Goal: Task Accomplishment & Management: Manage account settings

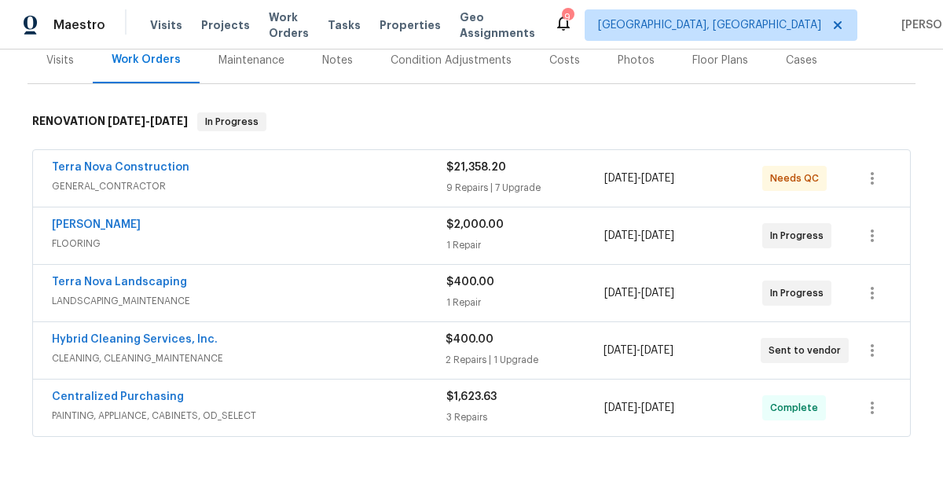
scroll to position [202, 0]
click at [867, 353] on icon "button" at bounding box center [872, 349] width 19 height 19
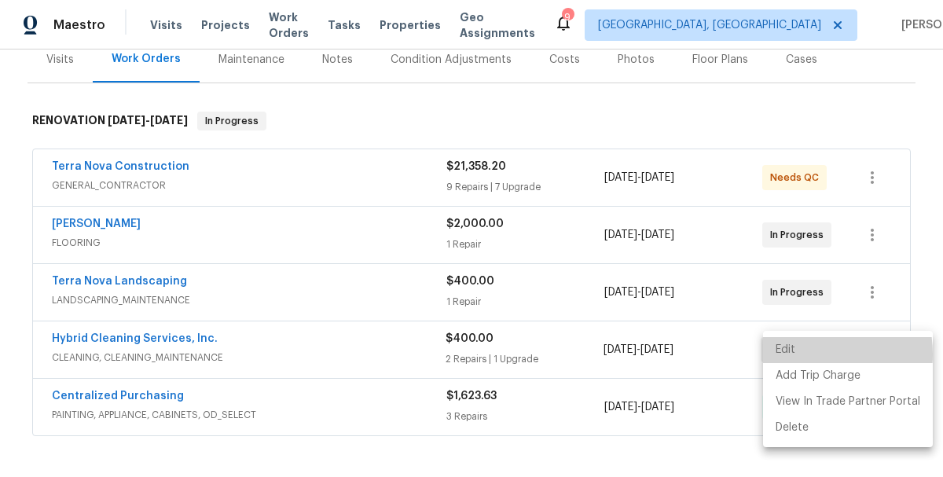
click at [799, 355] on li "Edit" at bounding box center [848, 350] width 170 height 26
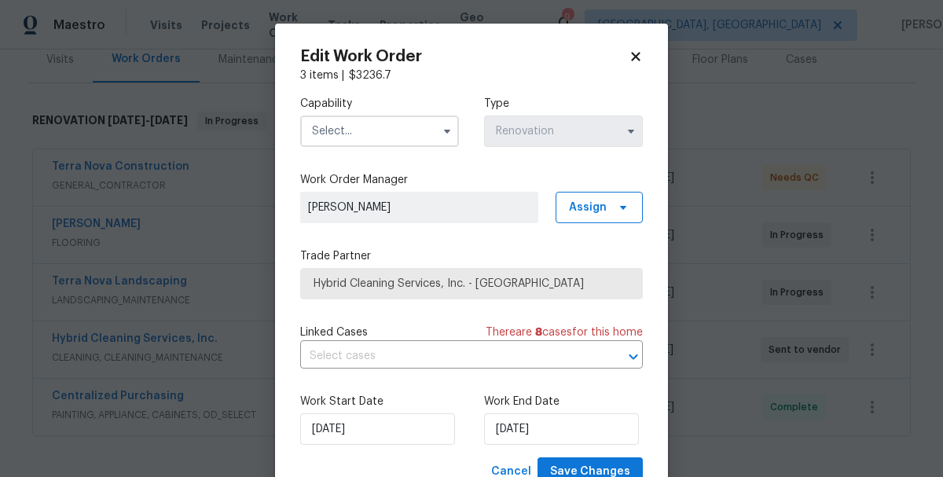
click at [393, 287] on span "Hybrid Cleaning Services, Inc. - [GEOGRAPHIC_DATA]" at bounding box center [472, 284] width 316 height 16
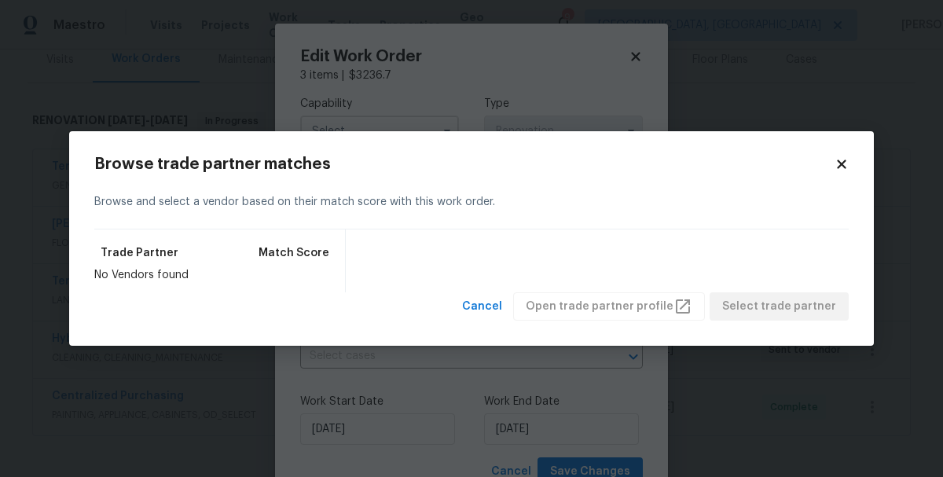
click at [840, 158] on icon at bounding box center [842, 164] width 14 height 14
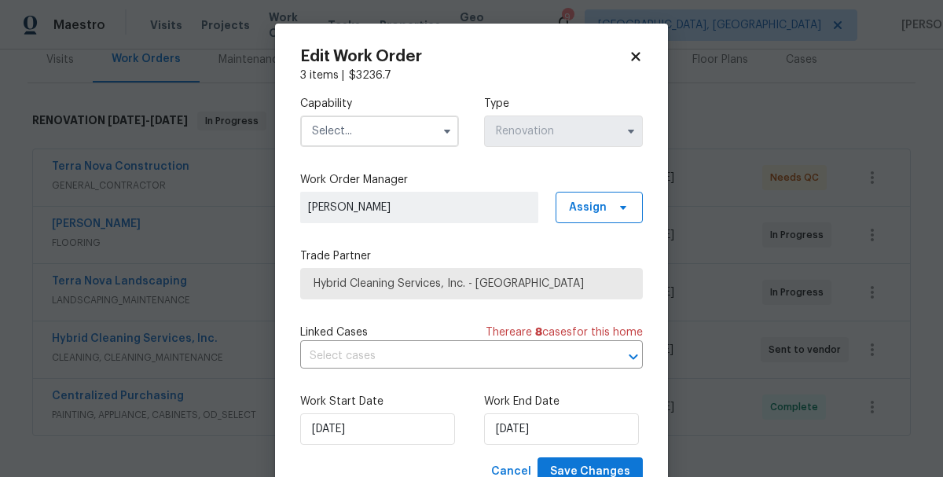
click at [311, 140] on input "text" at bounding box center [379, 131] width 159 height 31
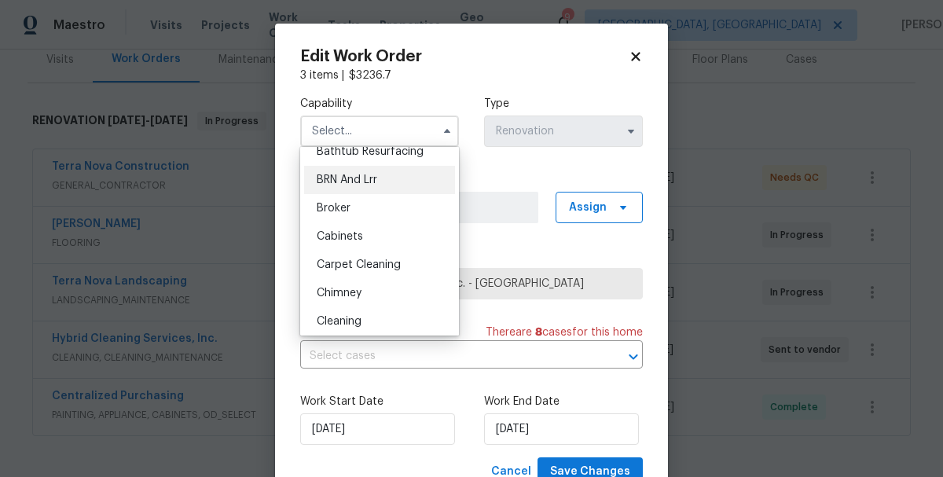
scroll to position [91, 0]
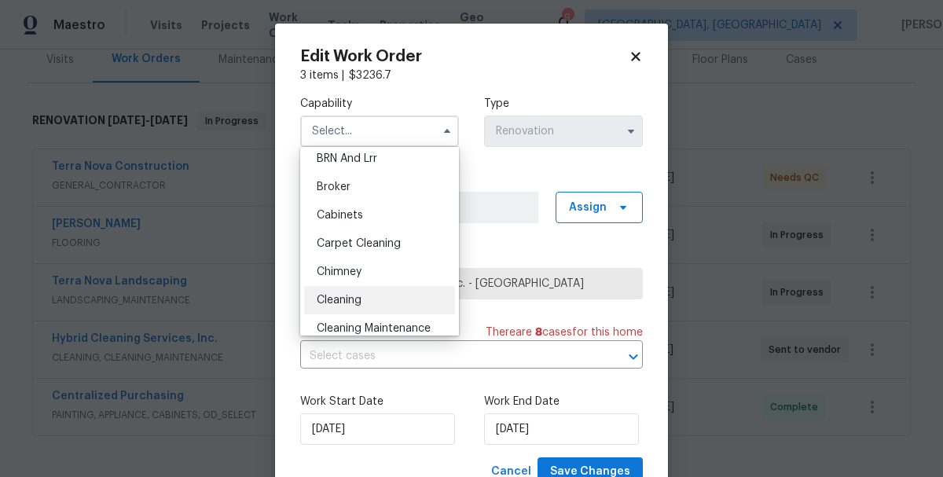
click at [349, 303] on span "Cleaning" at bounding box center [339, 300] width 45 height 11
type input "Cleaning"
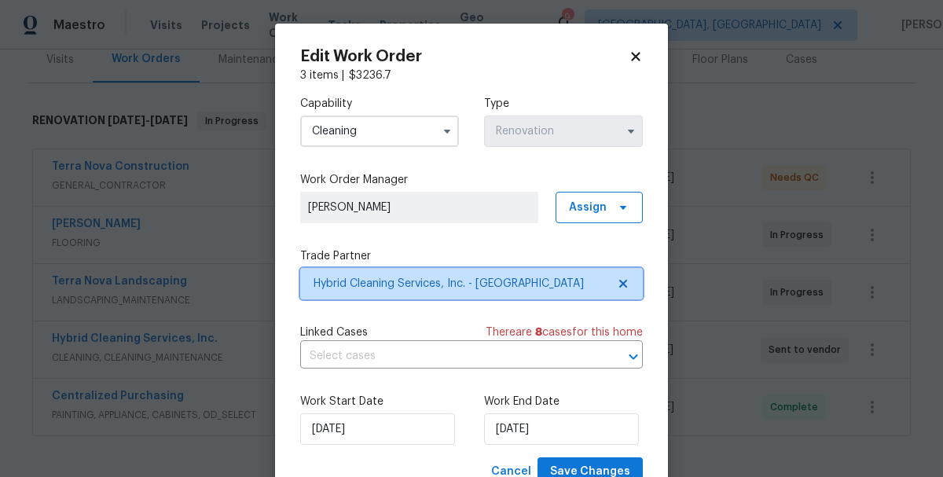
click at [629, 287] on icon at bounding box center [623, 283] width 13 height 13
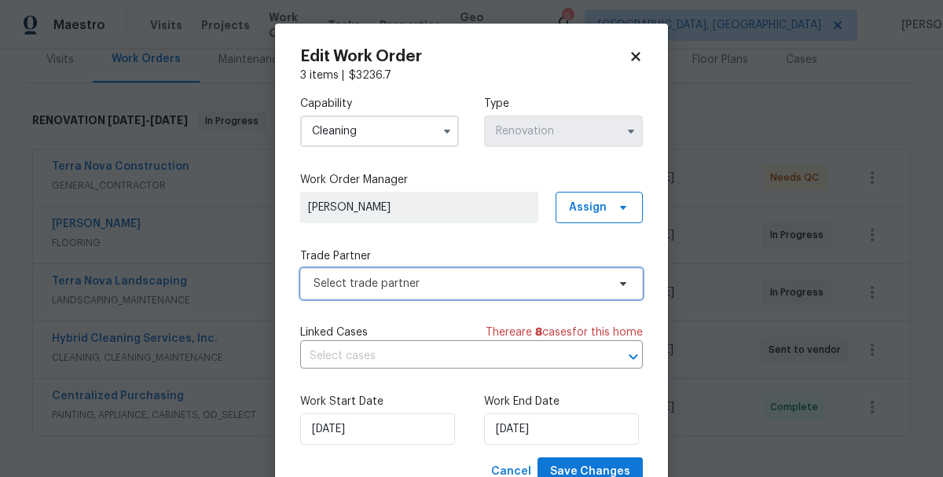
click at [511, 281] on span "Select trade partner" at bounding box center [460, 284] width 293 height 16
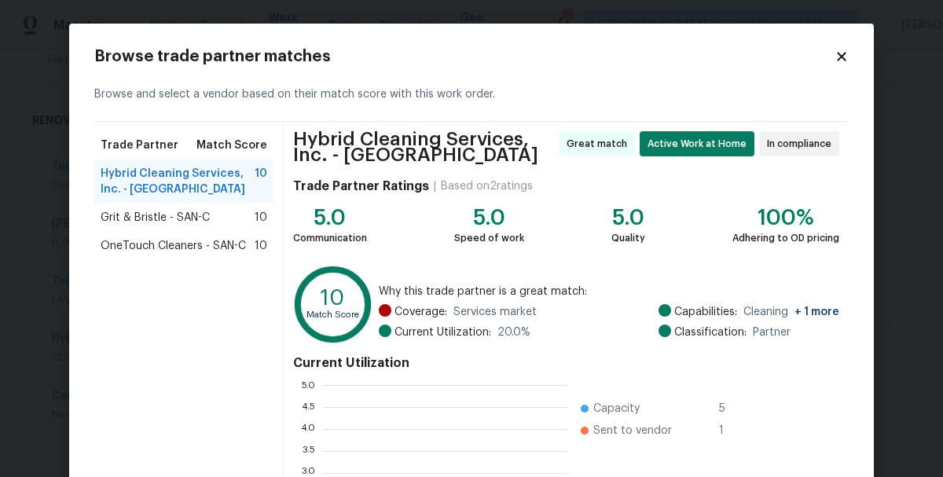
scroll to position [220, 244]
click at [124, 222] on span "Grit & Bristle - SAN-C" at bounding box center [155, 218] width 109 height 16
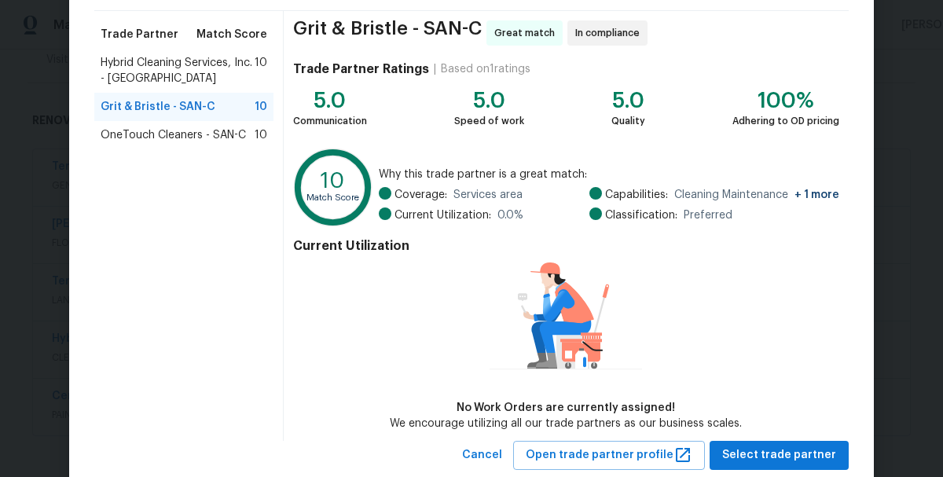
scroll to position [151, 0]
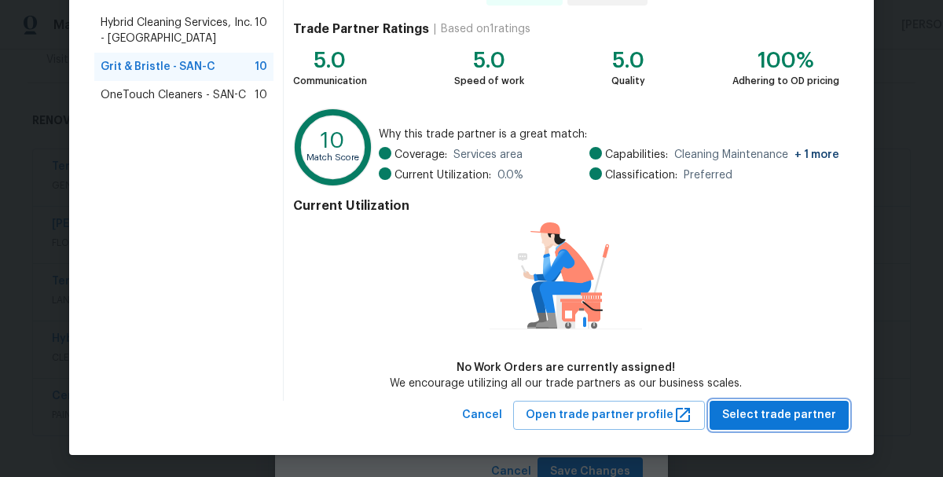
click at [789, 411] on span "Select trade partner" at bounding box center [779, 416] width 114 height 20
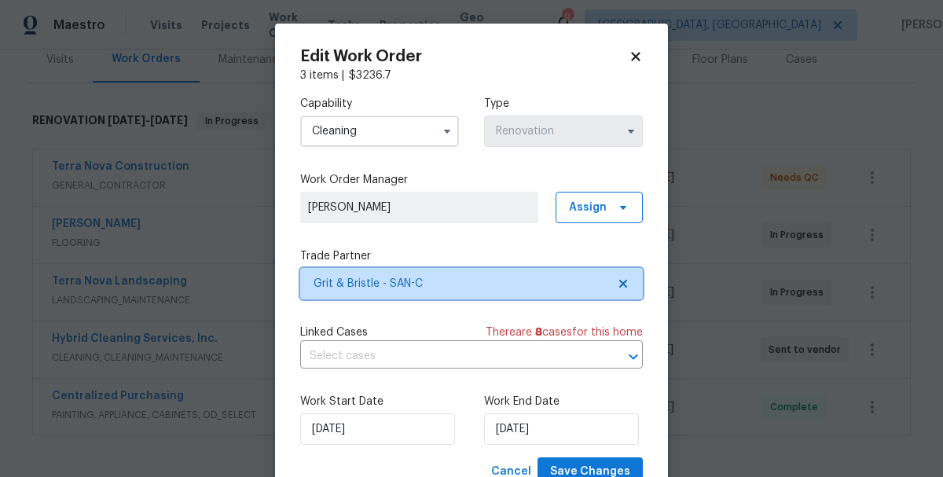
scroll to position [0, 0]
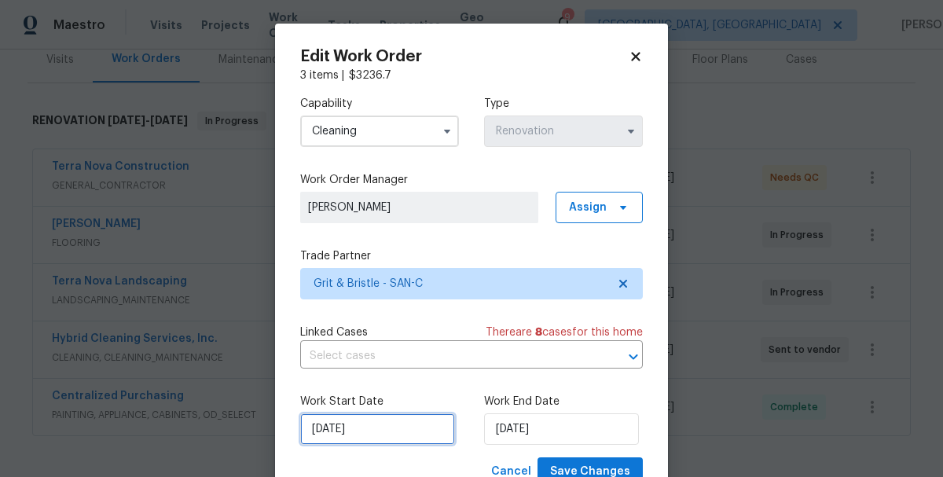
click at [363, 425] on input "[DATE]" at bounding box center [377, 428] width 155 height 31
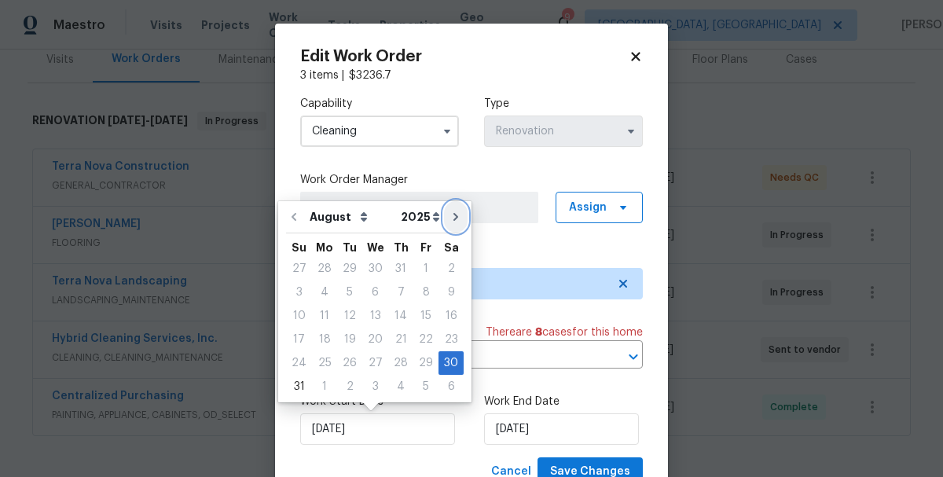
click at [450, 217] on icon "Go to next month" at bounding box center [456, 217] width 13 height 13
type input "[DATE]"
select select "8"
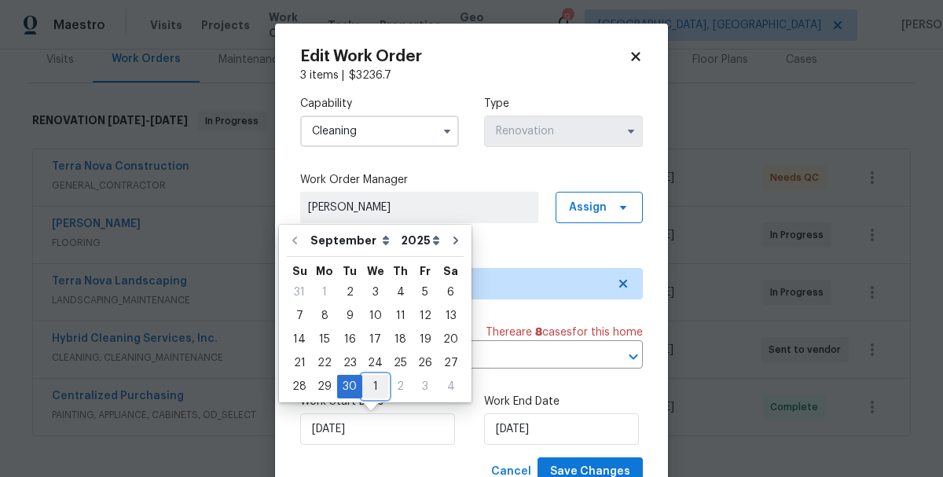
click at [369, 390] on div "1" at bounding box center [375, 387] width 26 height 22
type input "[DATE]"
select select "9"
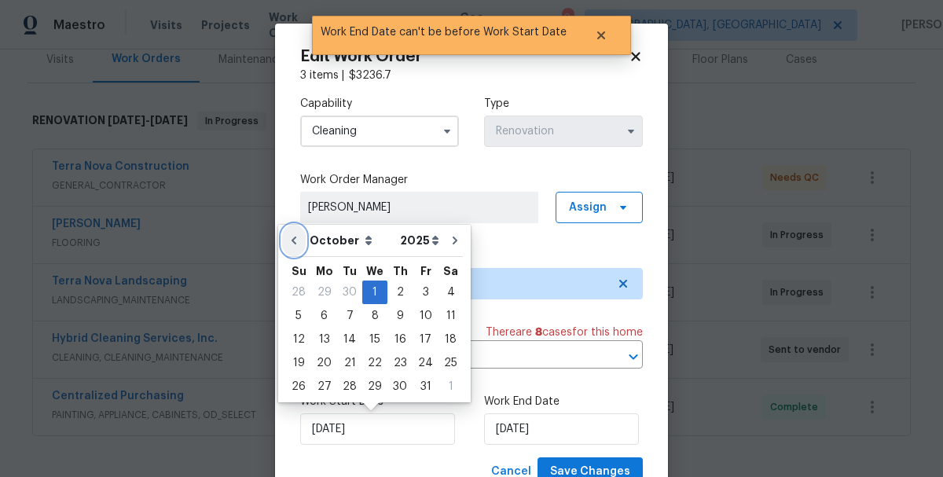
click at [293, 244] on icon "Go to previous month" at bounding box center [294, 240] width 13 height 13
type input "[DATE]"
select select "8"
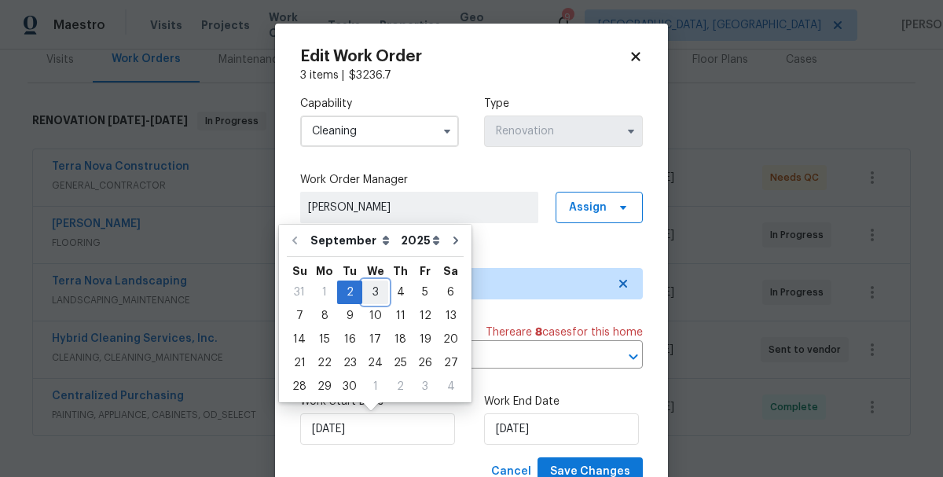
click at [371, 292] on div "3" at bounding box center [375, 292] width 26 height 22
type input "[DATE]"
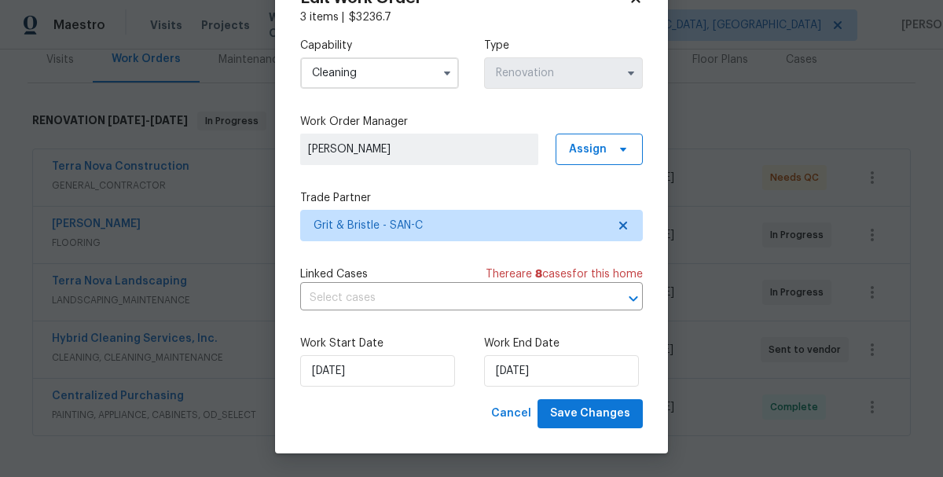
scroll to position [57, 0]
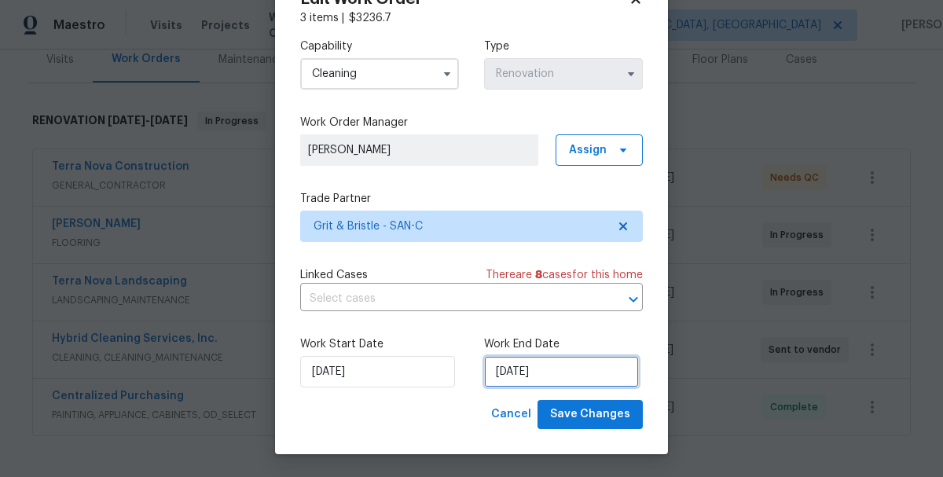
click at [571, 369] on input "[DATE]" at bounding box center [561, 371] width 155 height 31
select select "9"
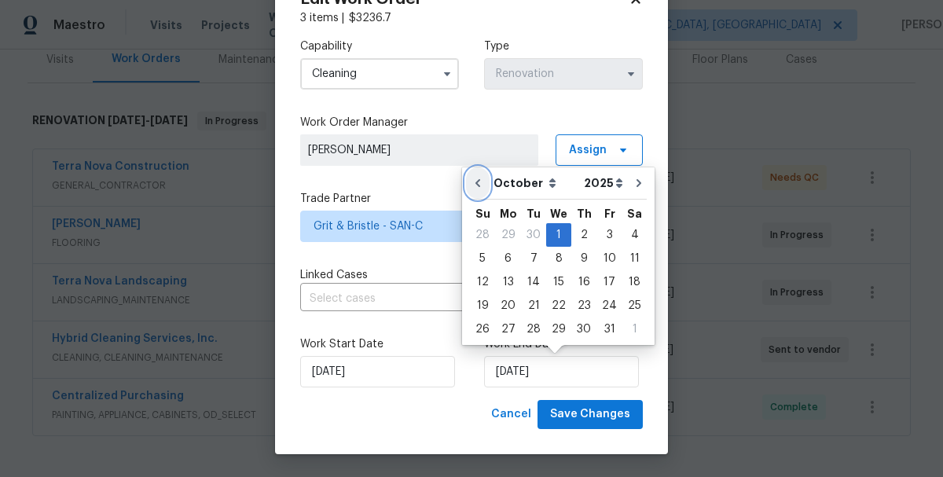
click at [478, 189] on icon "Go to previous month" at bounding box center [478, 183] width 13 height 13
type input "[DATE]"
select select "8"
click at [550, 238] on div "3" at bounding box center [559, 235] width 26 height 22
click at [486, 400] on div "Cancel Save Changes" at bounding box center [471, 414] width 343 height 29
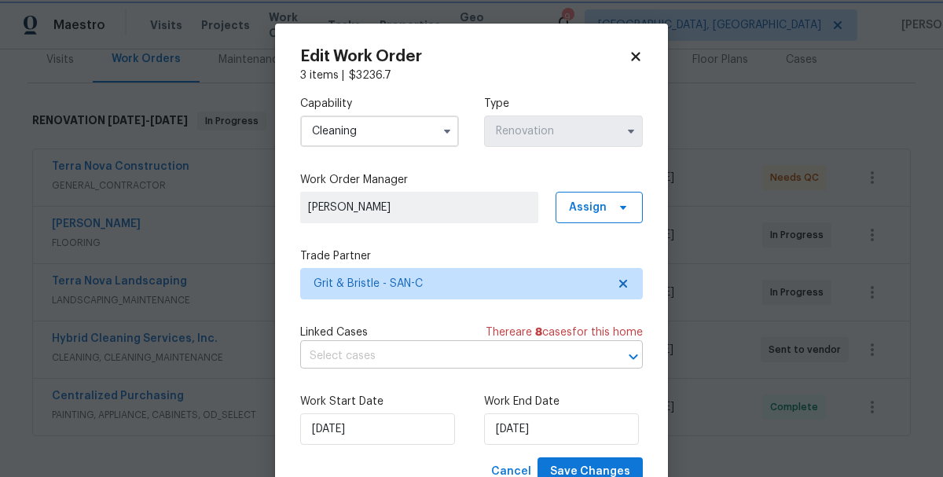
scroll to position [58, 0]
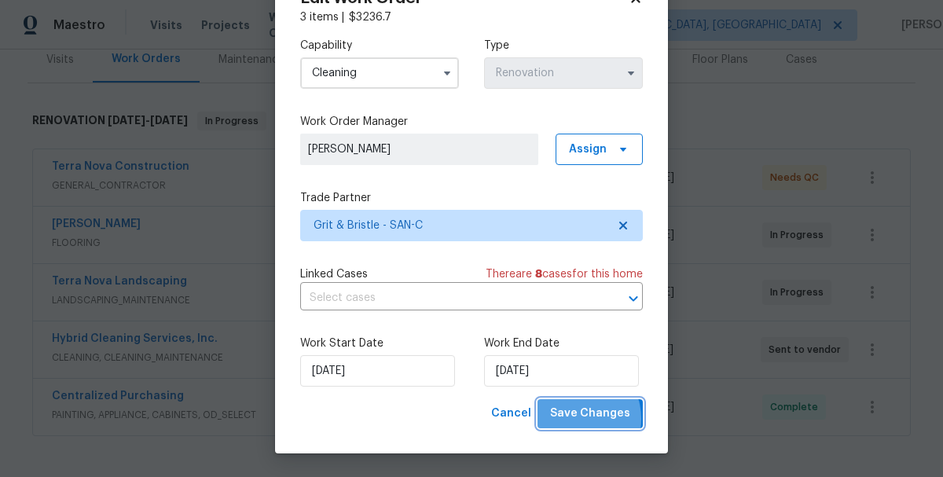
click at [576, 419] on span "Save Changes" at bounding box center [590, 414] width 80 height 20
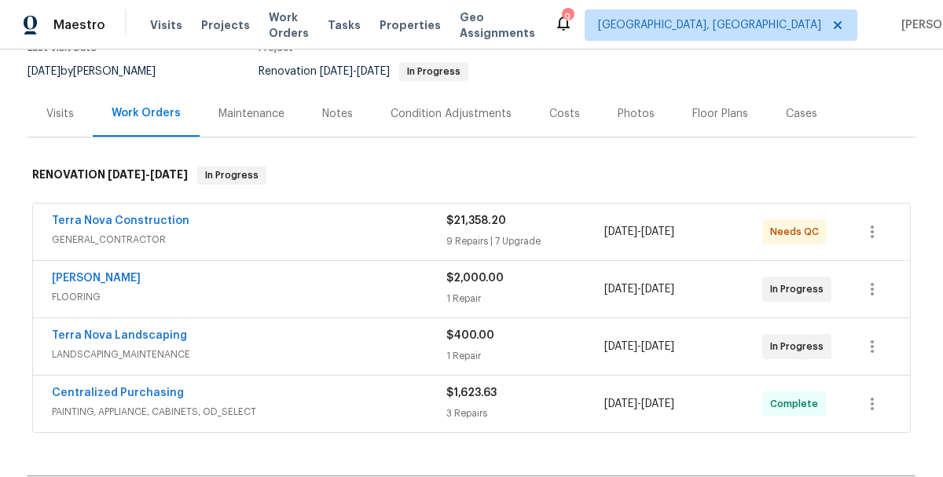
scroll to position [178, 0]
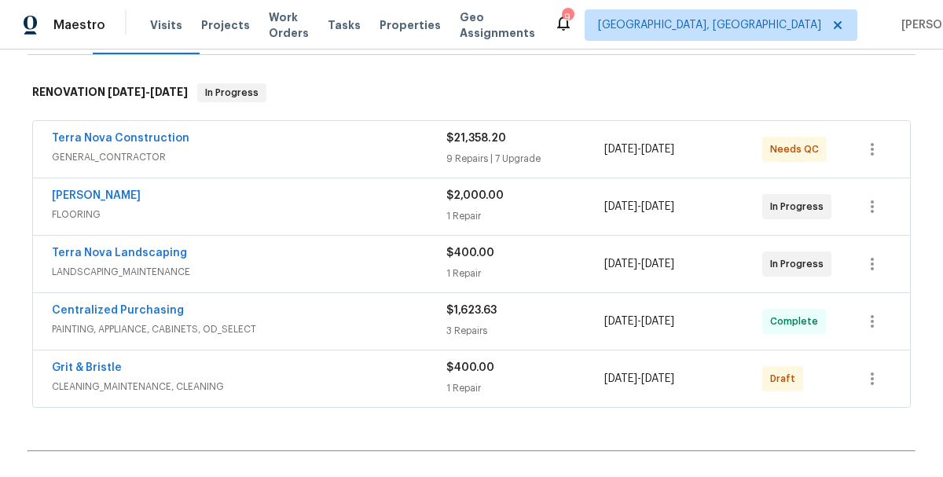
scroll to position [225, 0]
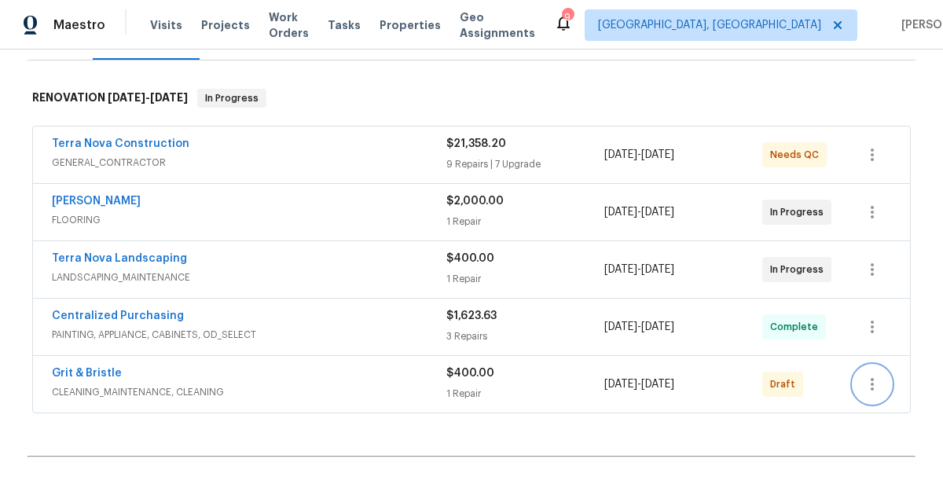
click at [859, 377] on button "button" at bounding box center [873, 385] width 38 height 38
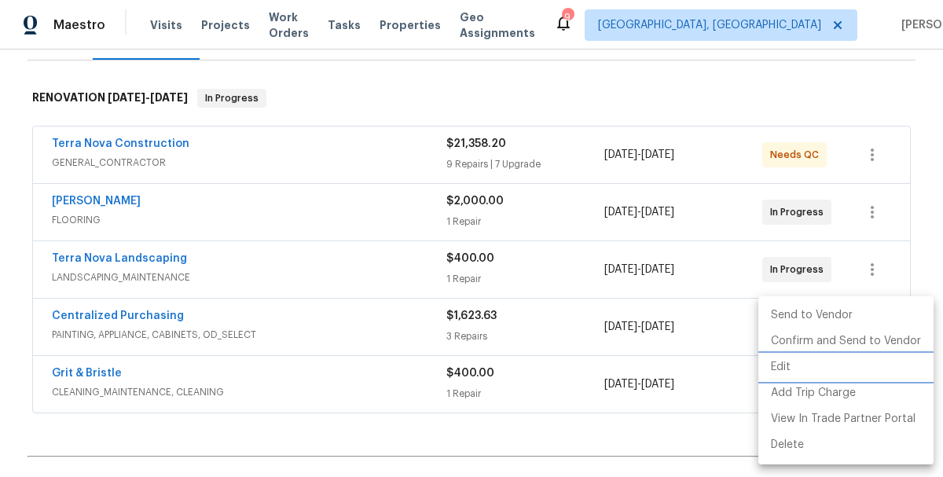
click at [778, 370] on li "Edit" at bounding box center [846, 368] width 175 height 26
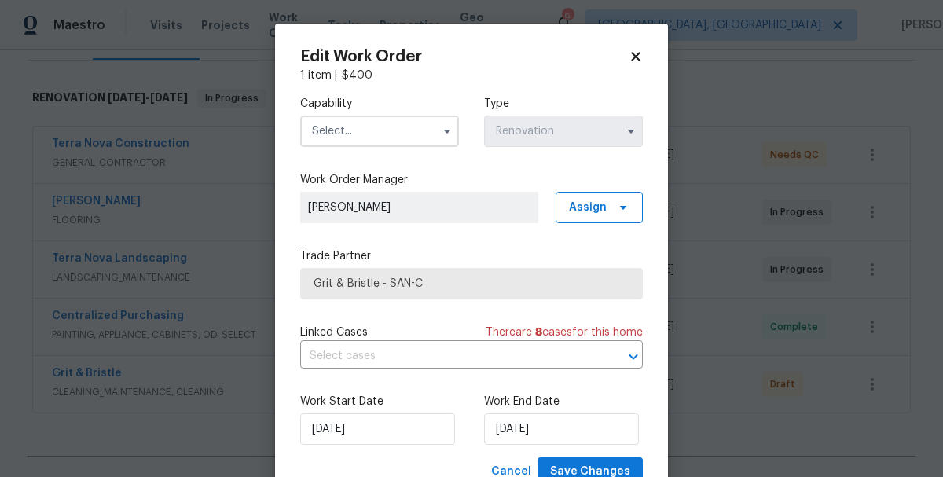
scroll to position [58, 0]
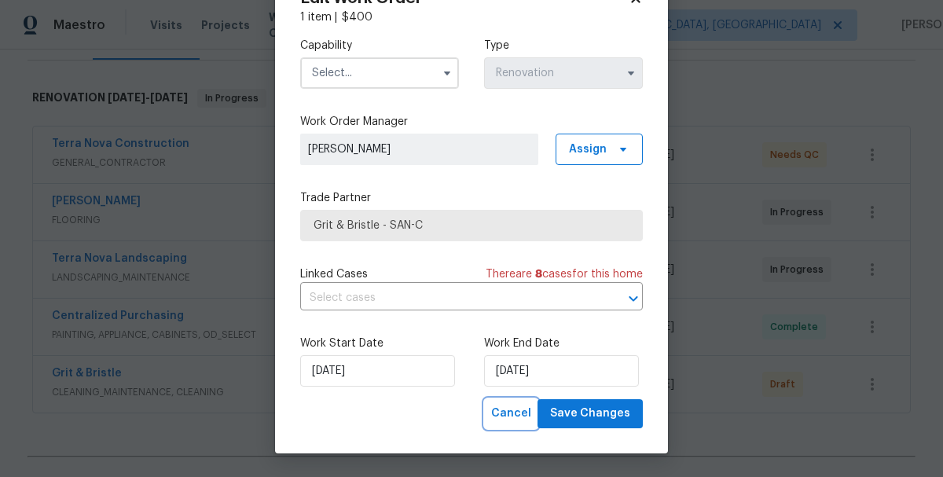
click at [513, 418] on span "Cancel" at bounding box center [511, 414] width 40 height 20
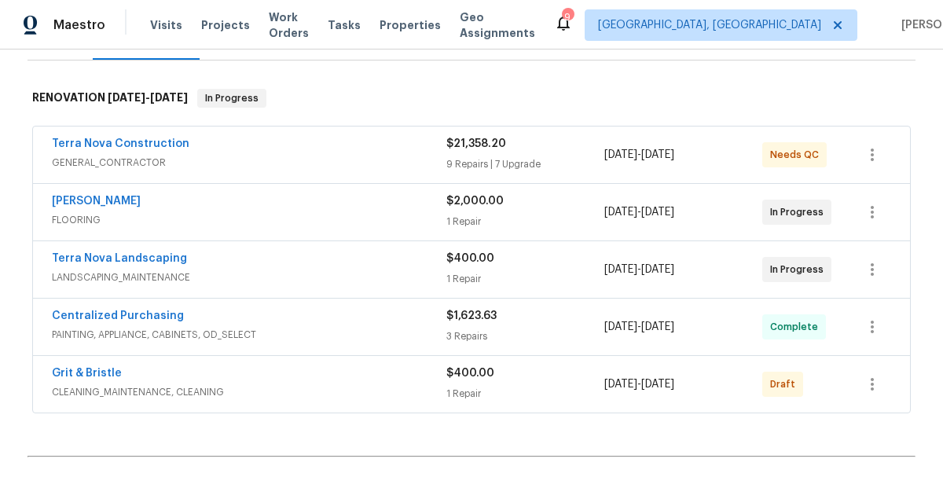
scroll to position [0, 0]
click at [880, 391] on icon "button" at bounding box center [872, 384] width 19 height 19
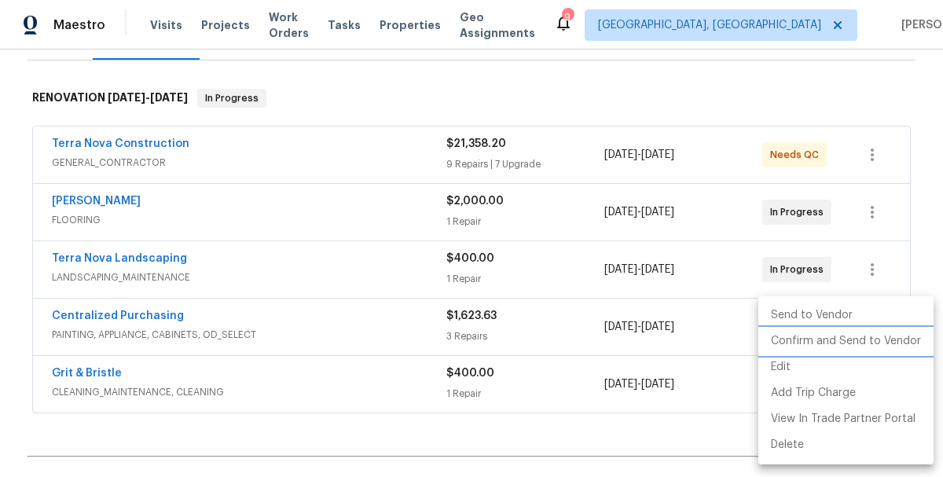
click at [803, 343] on li "Confirm and Send to Vendor" at bounding box center [846, 342] width 175 height 26
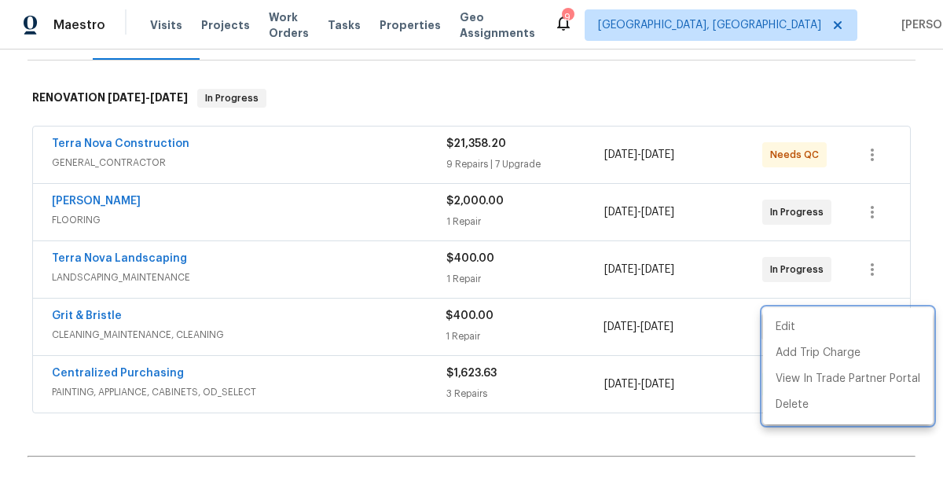
click at [476, 435] on div at bounding box center [471, 238] width 943 height 477
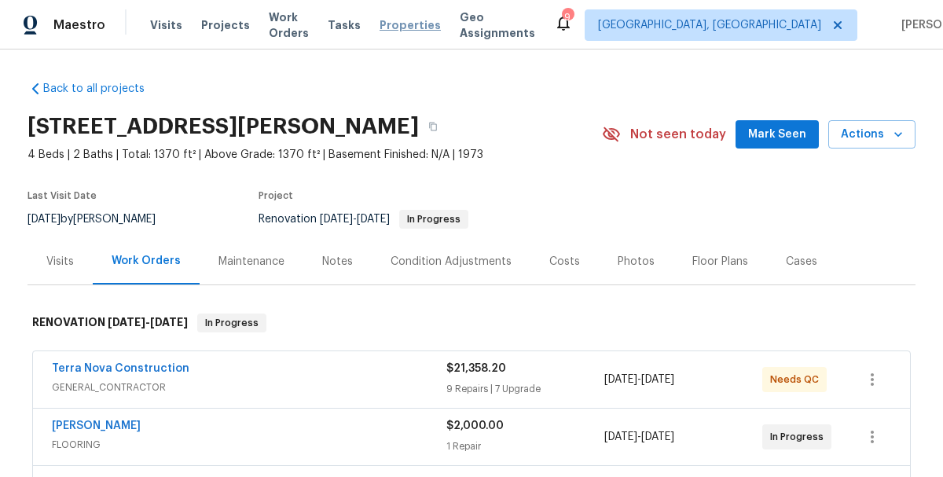
click at [402, 28] on span "Properties" at bounding box center [410, 25] width 61 height 16
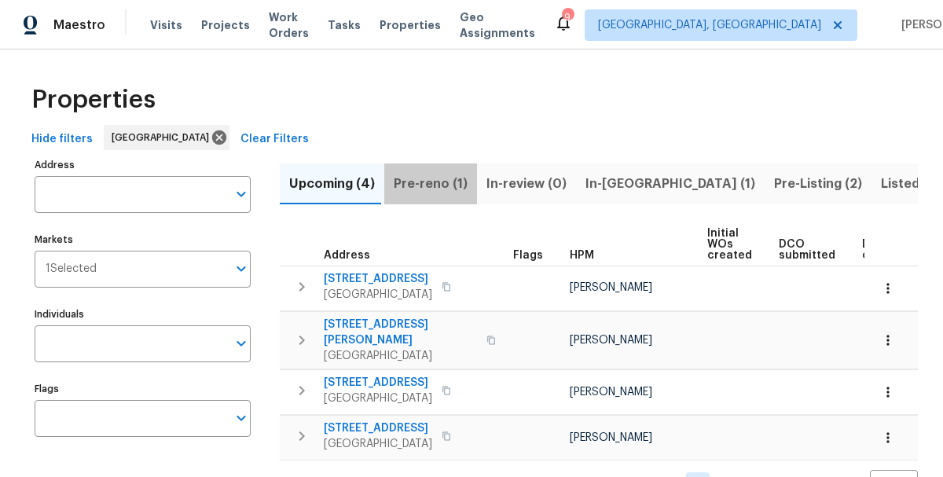
click at [443, 174] on span "Pre-reno (1)" at bounding box center [431, 184] width 74 height 22
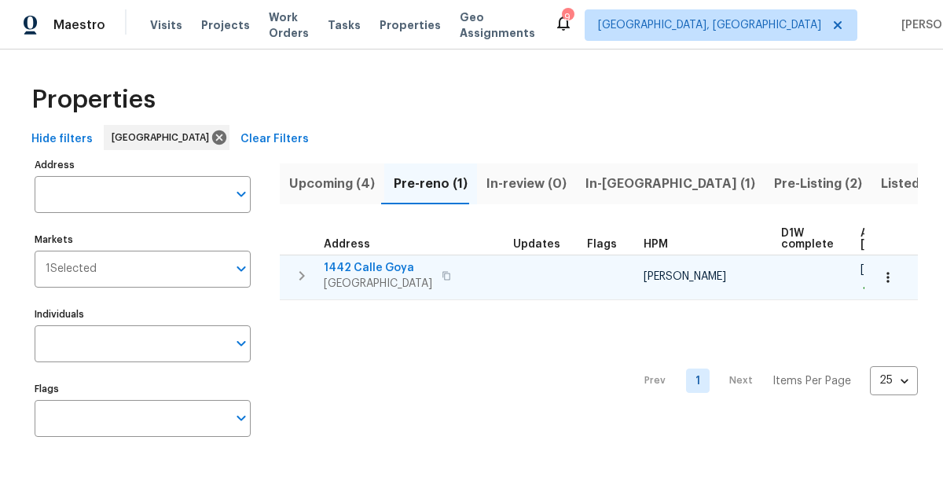
click at [355, 272] on span "1442 Calle Goya" at bounding box center [378, 268] width 108 height 16
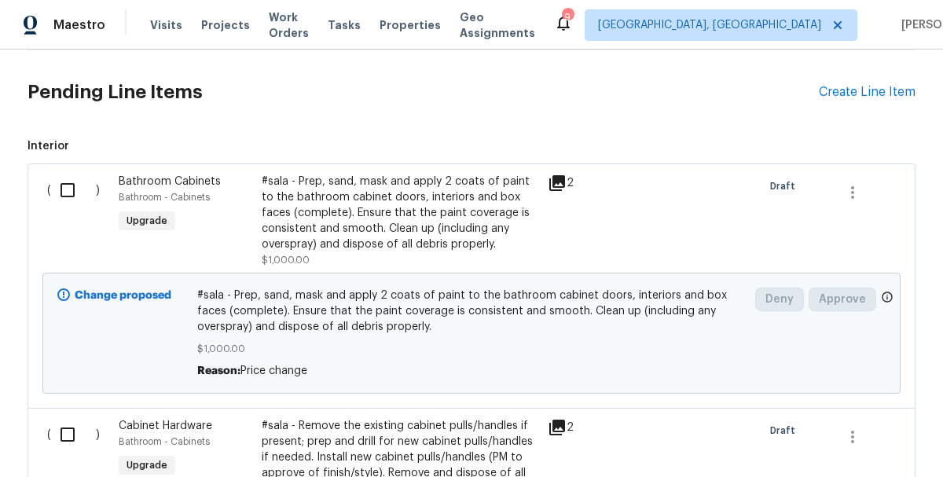
scroll to position [360, 0]
click at [75, 189] on input "checkbox" at bounding box center [73, 191] width 45 height 33
checkbox input "true"
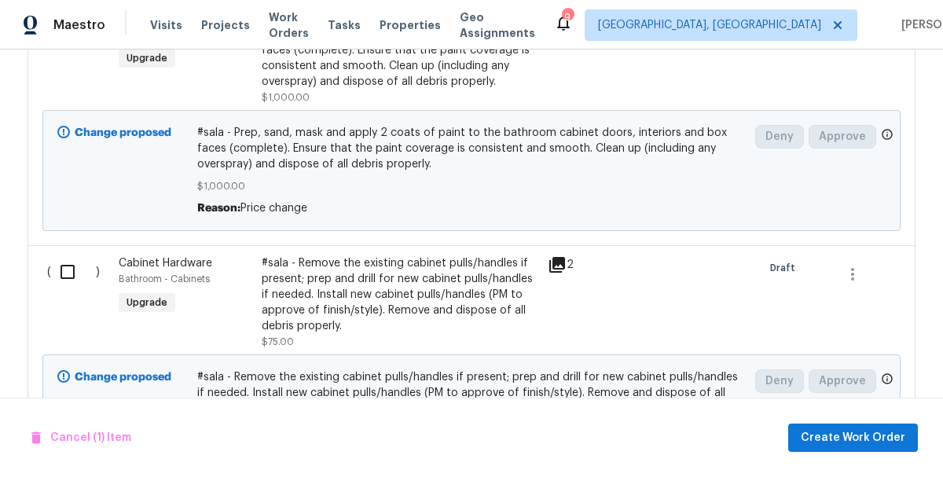
scroll to position [525, 0]
click at [72, 276] on input "checkbox" at bounding box center [73, 270] width 45 height 33
checkbox input "true"
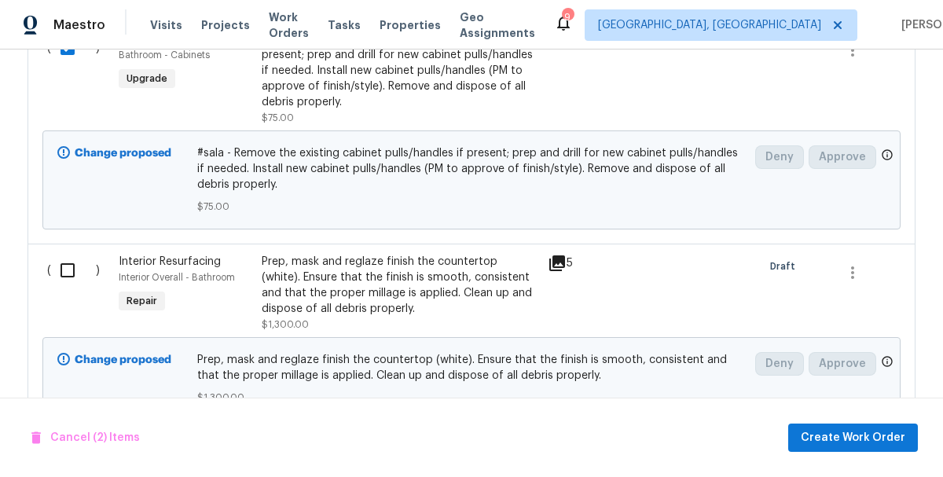
scroll to position [755, 0]
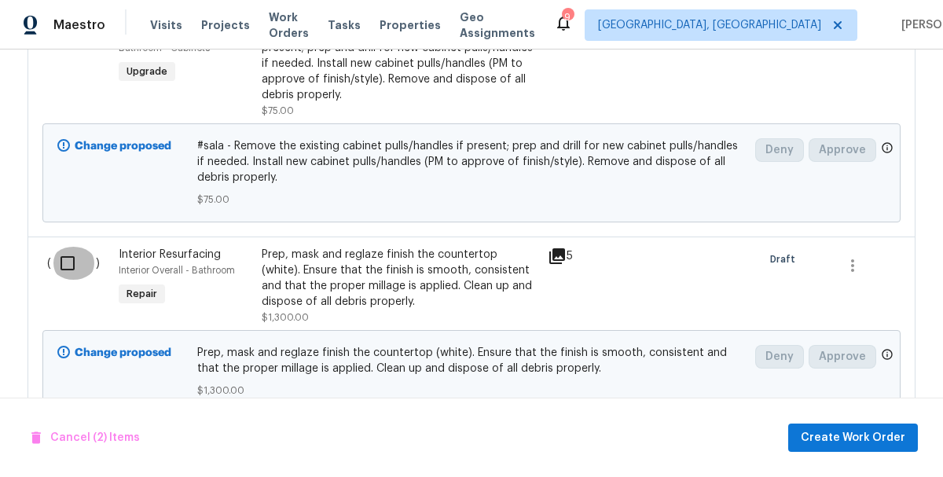
click at [68, 271] on input "checkbox" at bounding box center [73, 263] width 45 height 33
checkbox input "true"
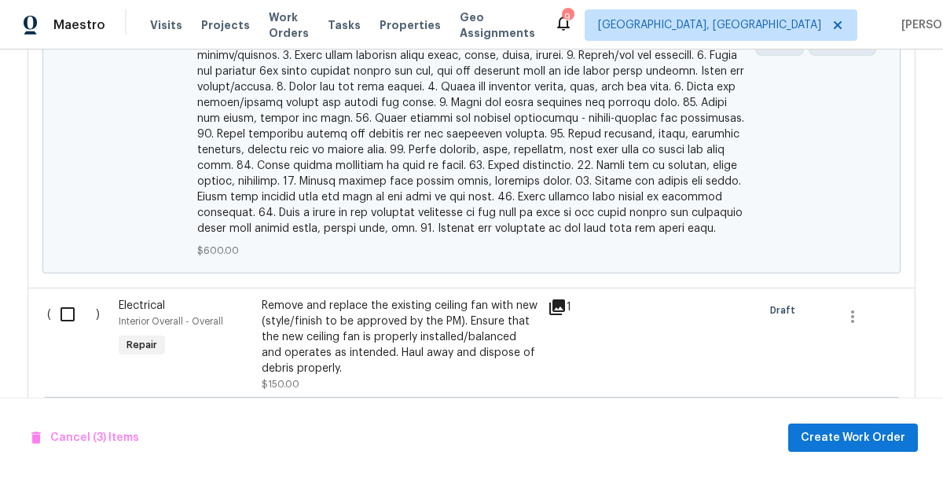
scroll to position [1670, 0]
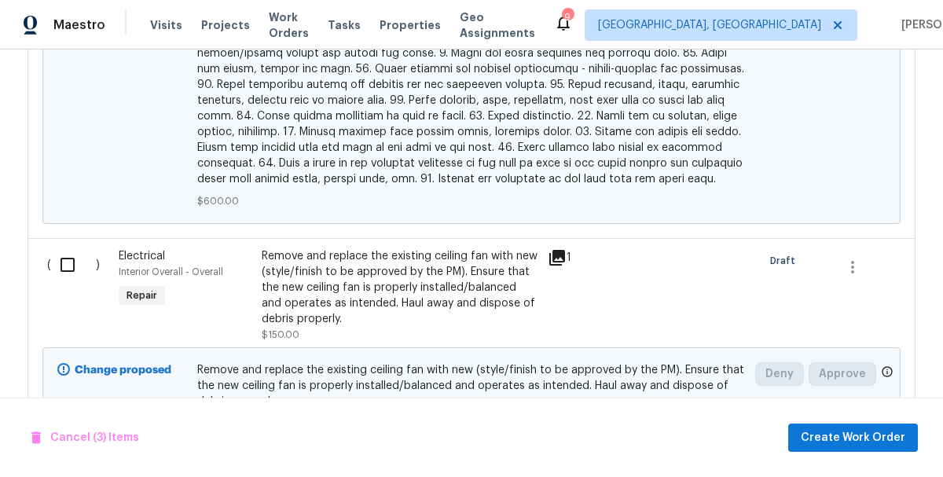
click at [72, 252] on input "checkbox" at bounding box center [73, 264] width 45 height 33
checkbox input "true"
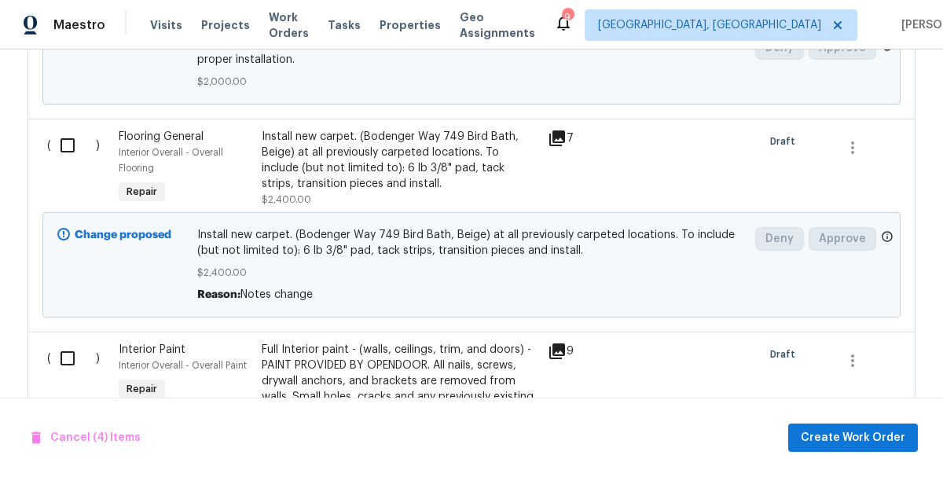
scroll to position [2286, 0]
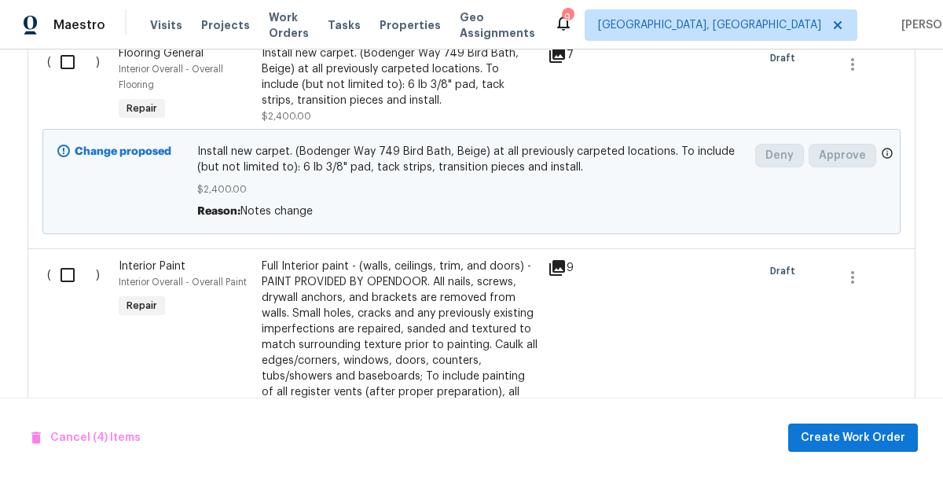
click at [69, 261] on input "checkbox" at bounding box center [73, 275] width 45 height 33
checkbox input "true"
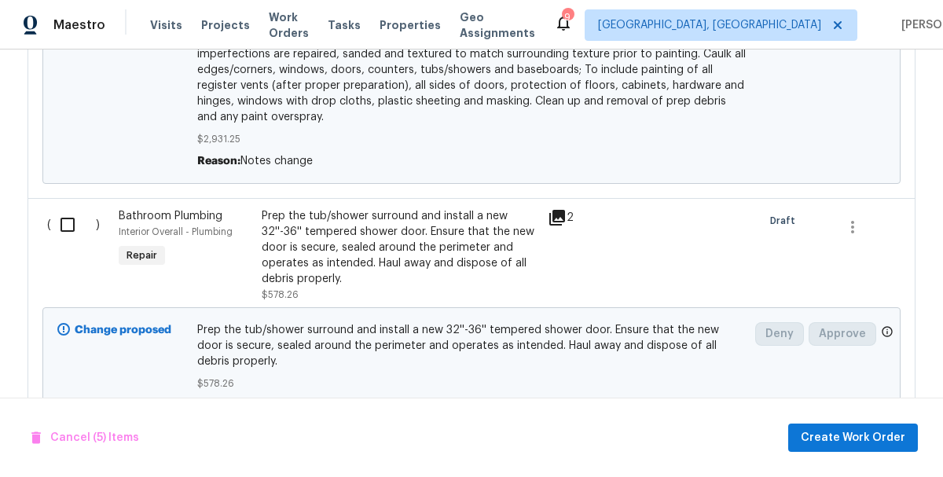
scroll to position [2770, 0]
click at [61, 218] on input "checkbox" at bounding box center [73, 224] width 45 height 33
checkbox input "true"
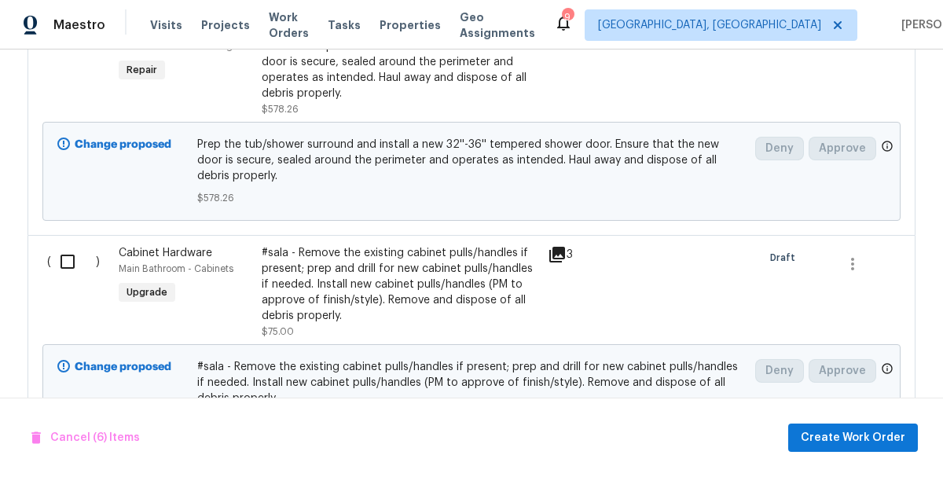
scroll to position [3022, 0]
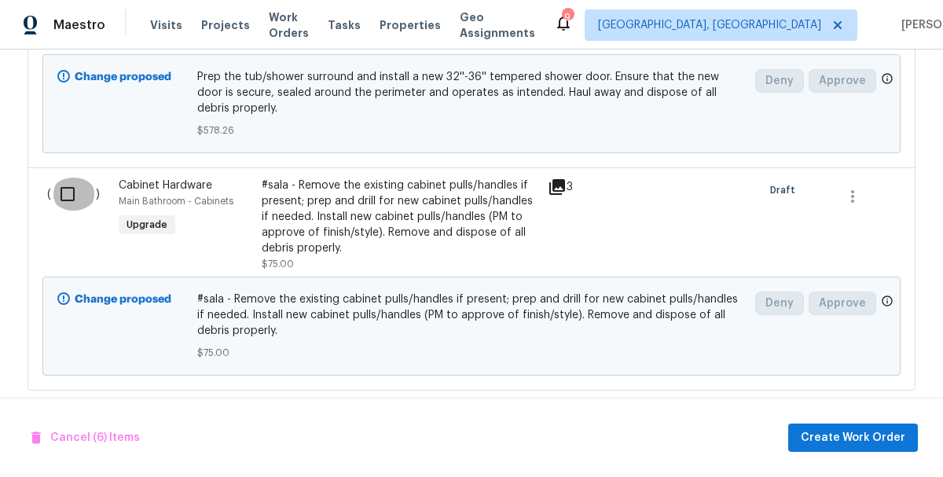
click at [64, 187] on input "checkbox" at bounding box center [73, 194] width 45 height 33
checkbox input "true"
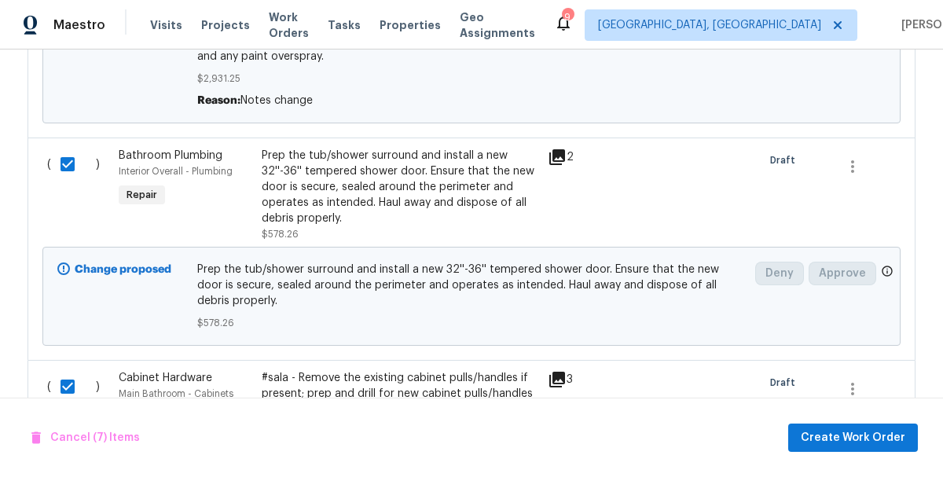
scroll to position [3033, 0]
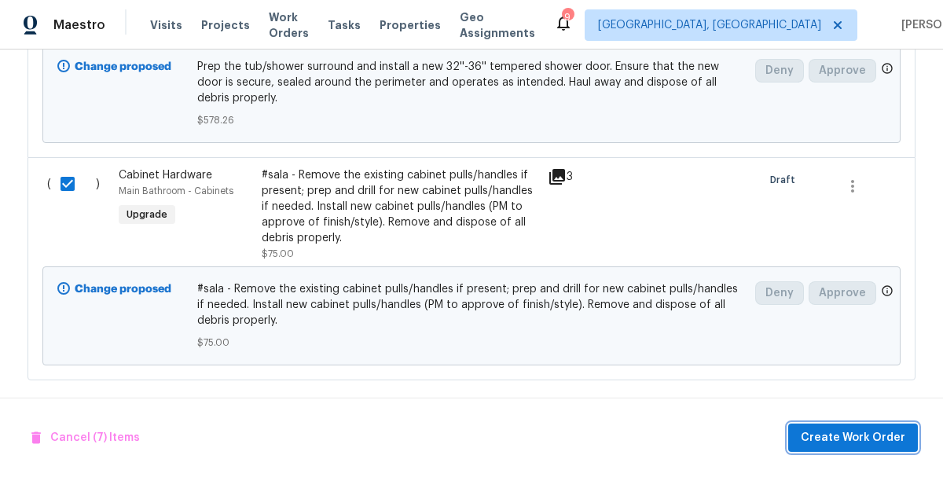
click at [862, 442] on span "Create Work Order" at bounding box center [853, 438] width 105 height 20
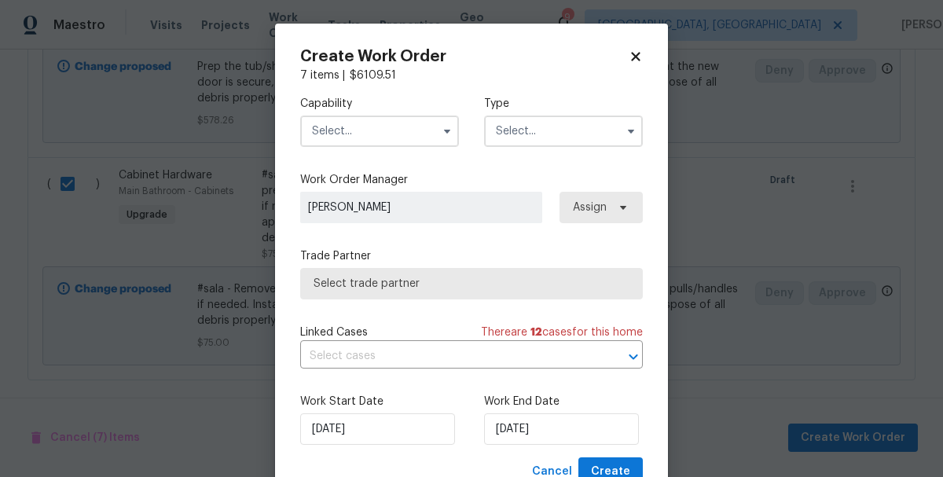
click at [378, 137] on input "text" at bounding box center [379, 131] width 159 height 31
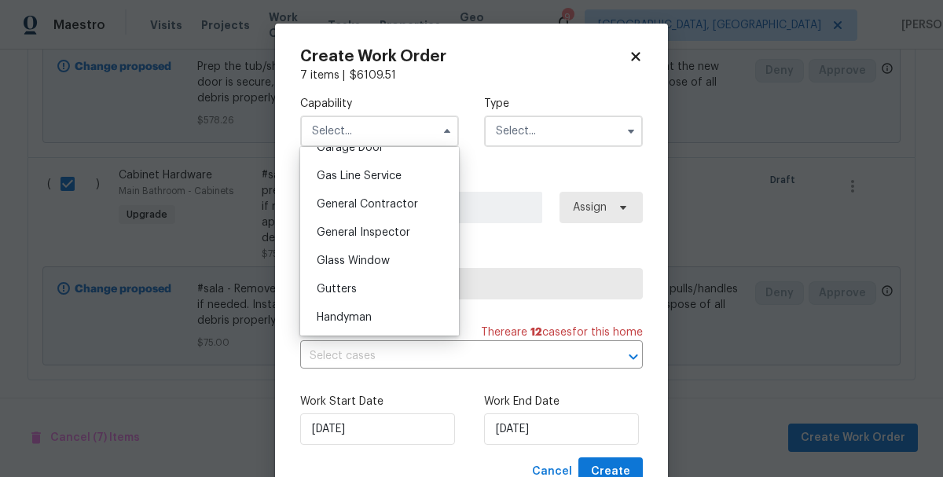
scroll to position [761, 0]
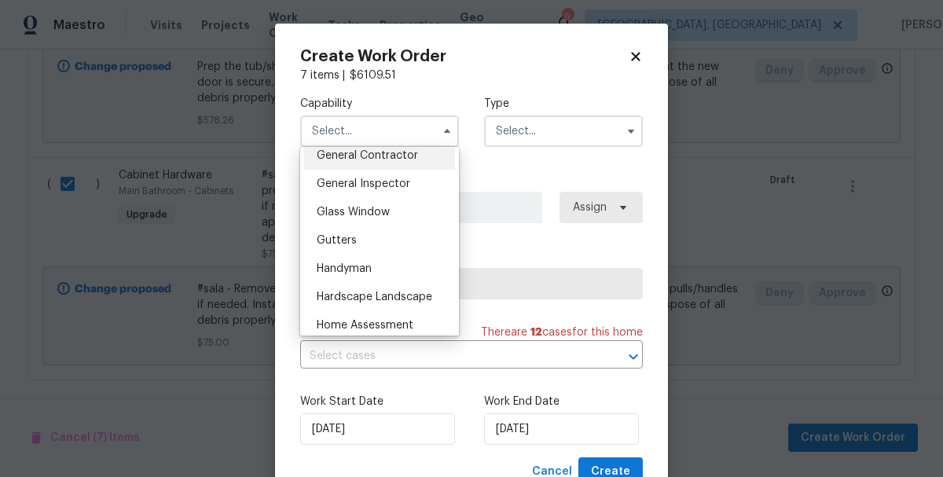
click at [340, 162] on div "General Contractor" at bounding box center [379, 155] width 151 height 28
type input "General Contractor"
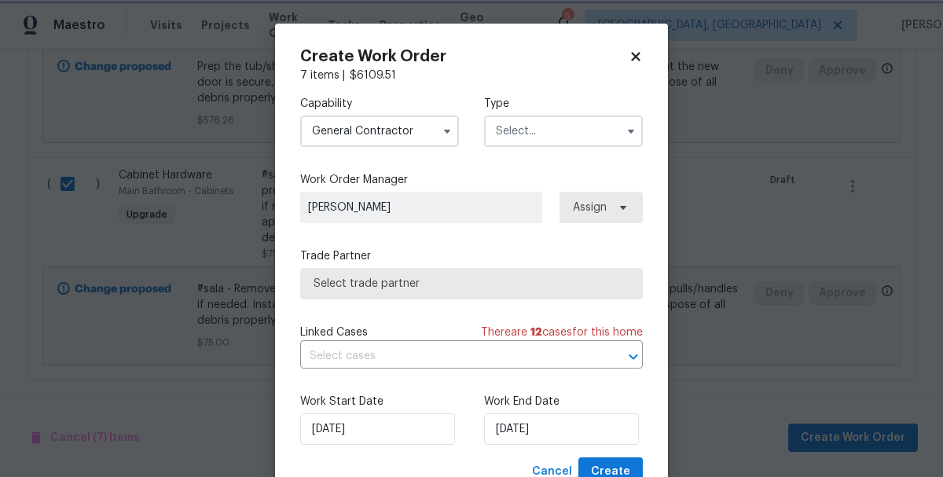
scroll to position [723, 0]
click at [552, 135] on input "text" at bounding box center [563, 131] width 159 height 31
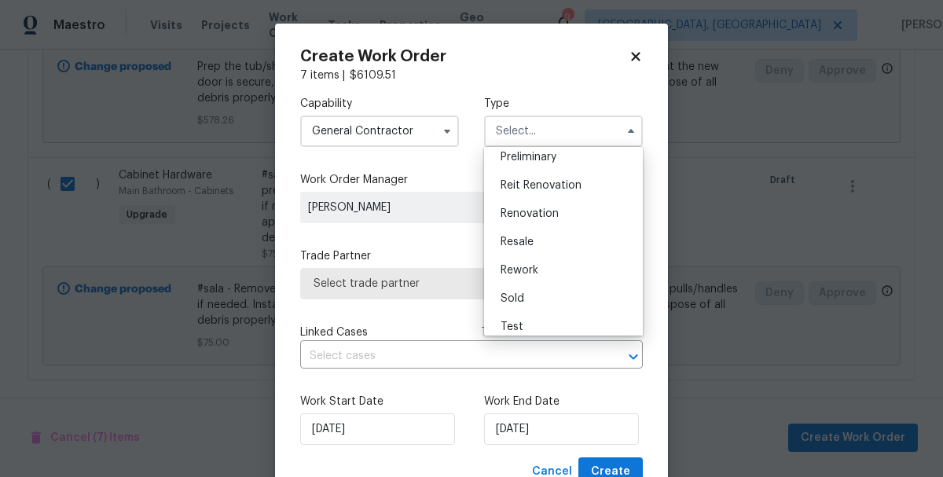
scroll to position [357, 0]
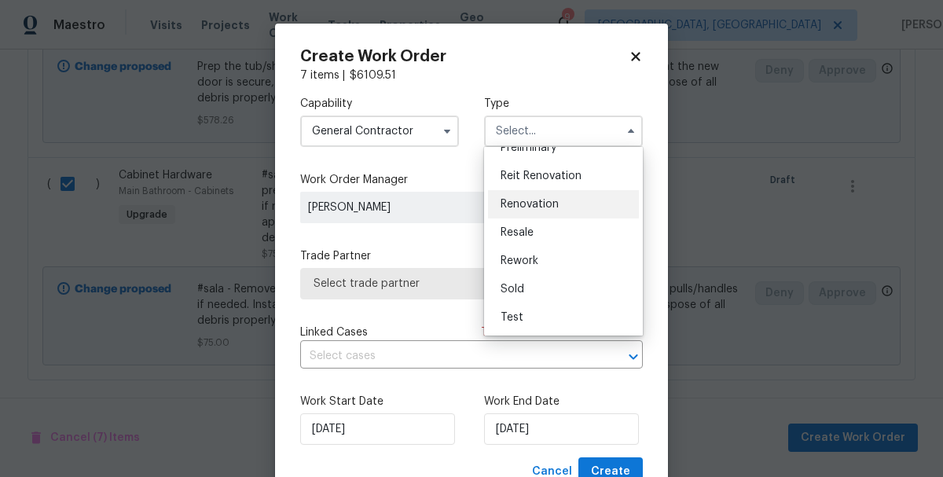
click at [512, 203] on span "Renovation" at bounding box center [530, 204] width 58 height 11
type input "Renovation"
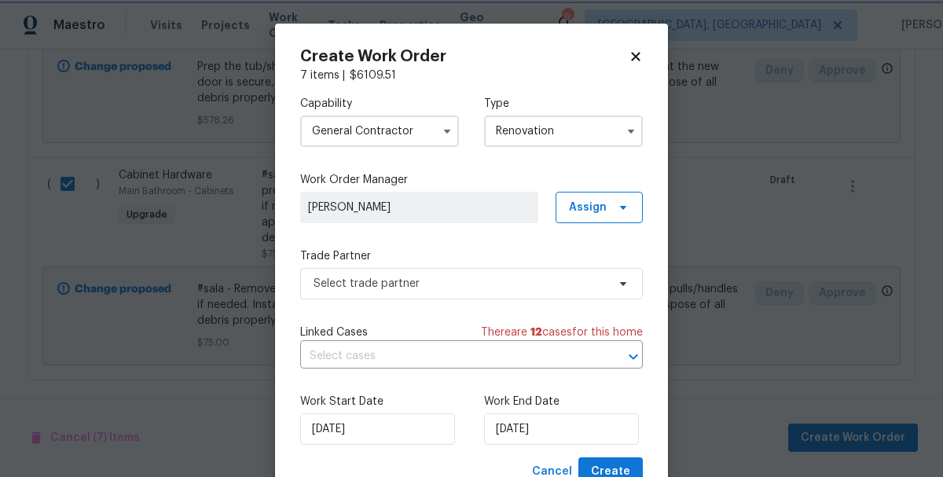
scroll to position [0, 0]
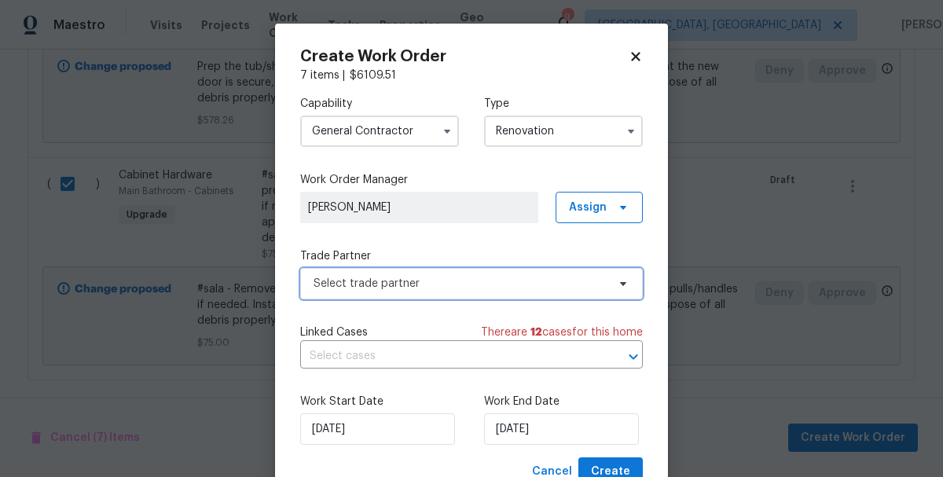
click at [356, 287] on span "Select trade partner" at bounding box center [460, 284] width 293 height 16
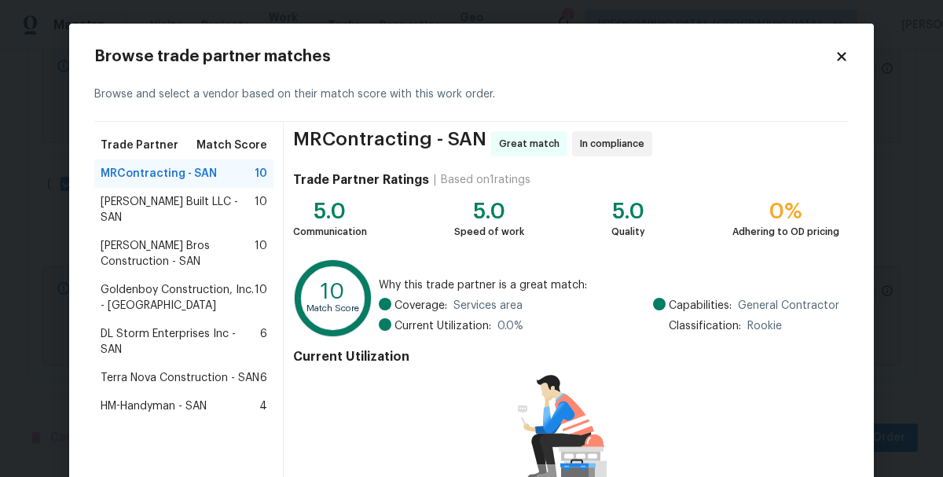
click at [144, 370] on span "Terra Nova Construction - SAN" at bounding box center [180, 378] width 159 height 16
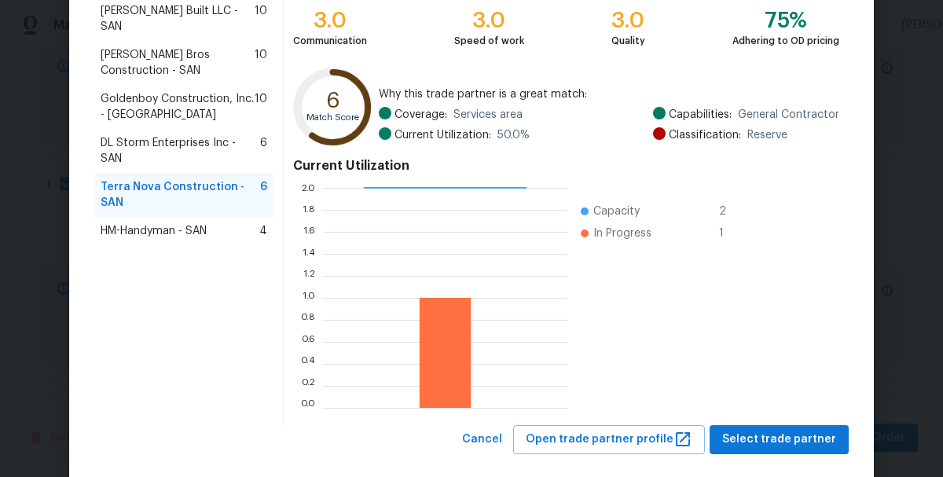
scroll to position [216, 0]
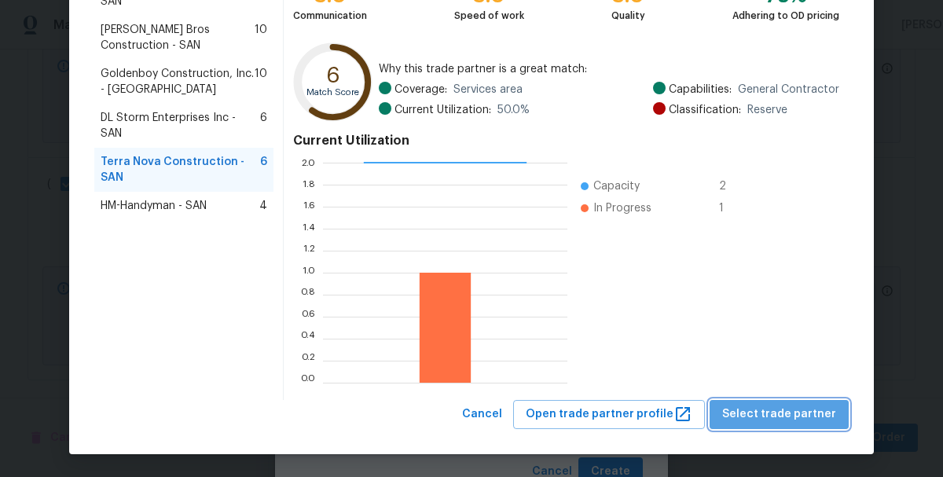
click at [792, 410] on span "Select trade partner" at bounding box center [779, 415] width 114 height 20
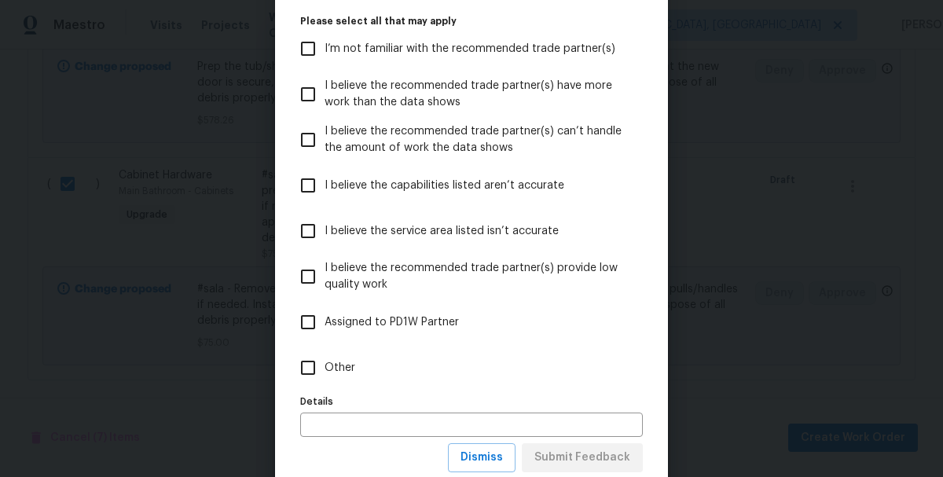
scroll to position [145, 0]
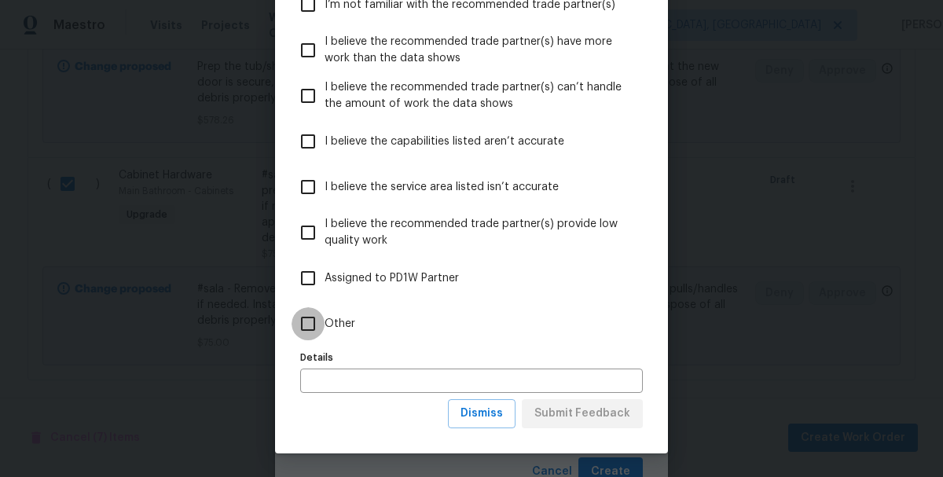
click at [307, 317] on input "Other" at bounding box center [308, 323] width 33 height 33
checkbox input "true"
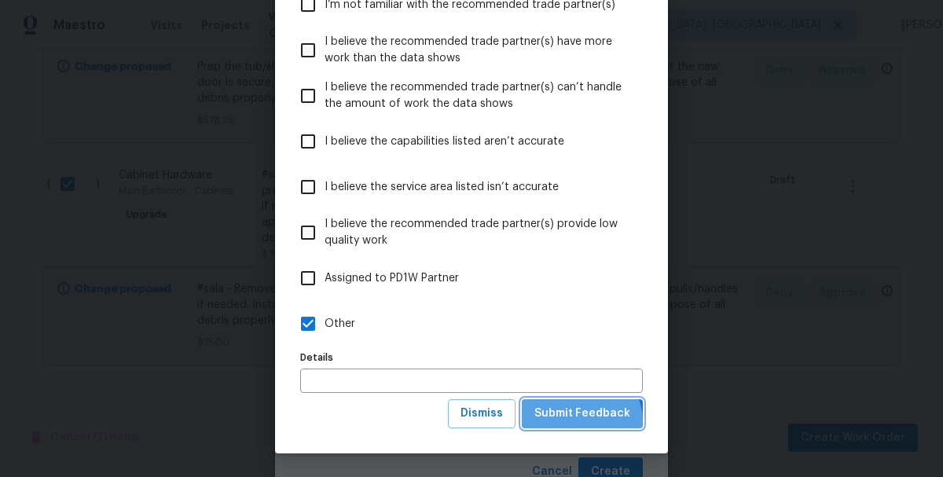
click at [585, 421] on span "Submit Feedback" at bounding box center [583, 414] width 96 height 20
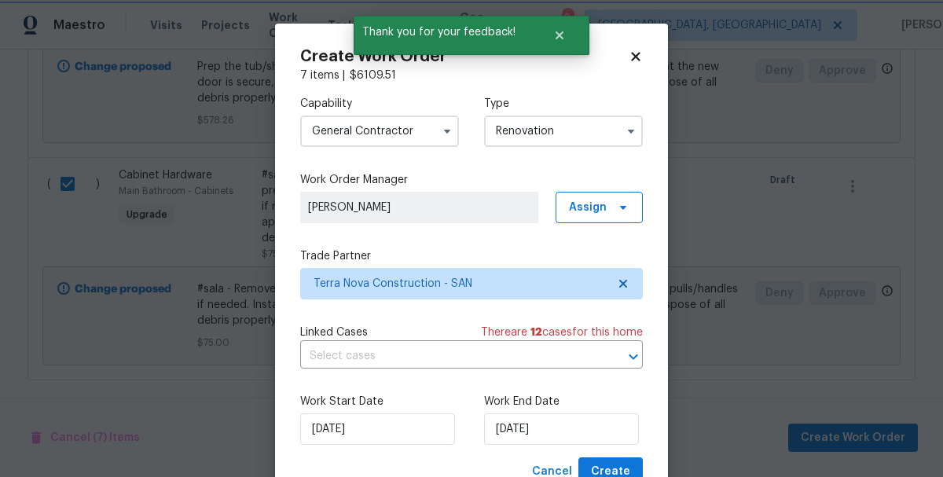
scroll to position [0, 0]
click at [615, 470] on span "Create" at bounding box center [610, 472] width 39 height 20
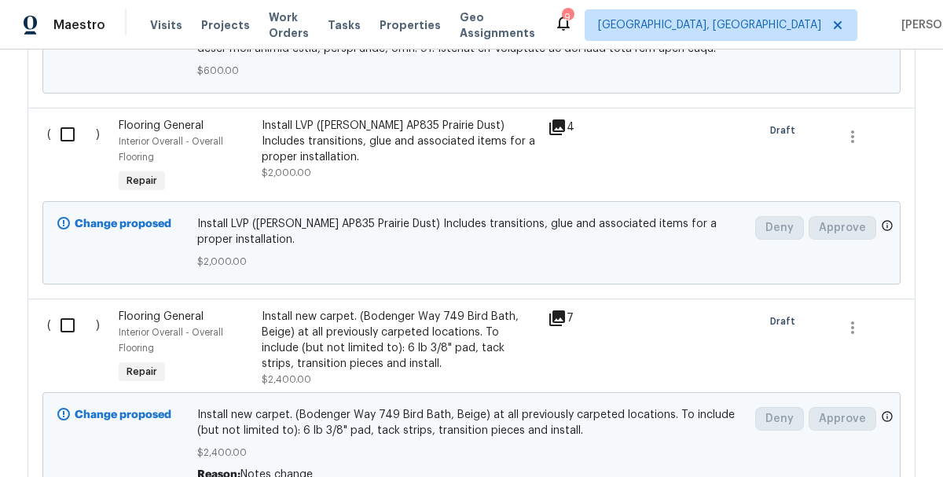
scroll to position [1186, 0]
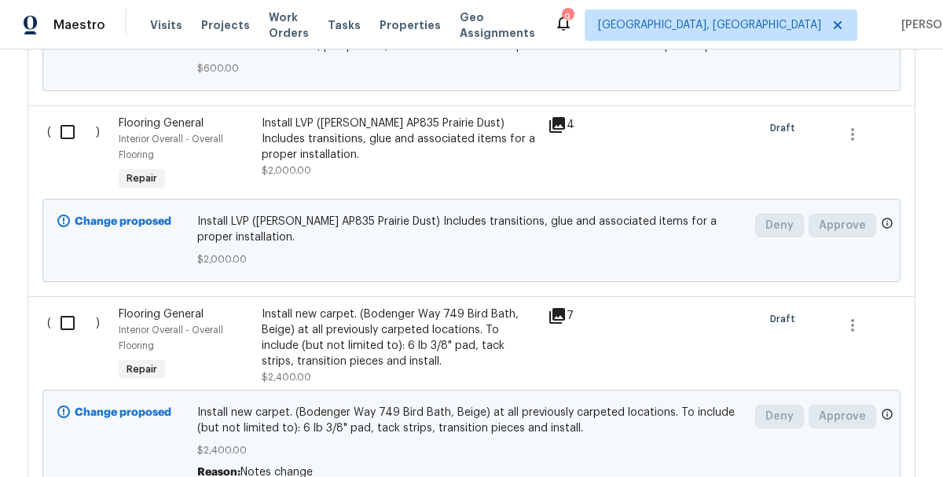
click at [62, 116] on input "checkbox" at bounding box center [73, 132] width 45 height 33
checkbox input "true"
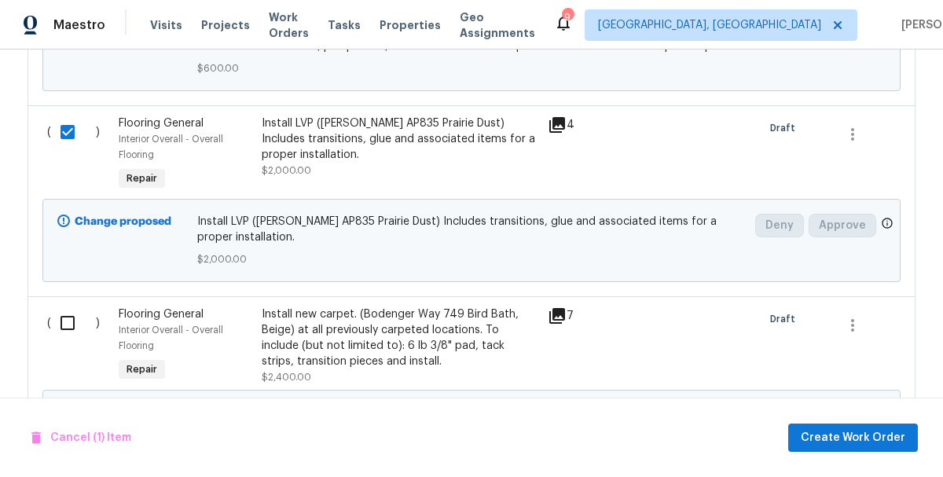
click at [68, 315] on input "checkbox" at bounding box center [73, 323] width 45 height 33
checkbox input "true"
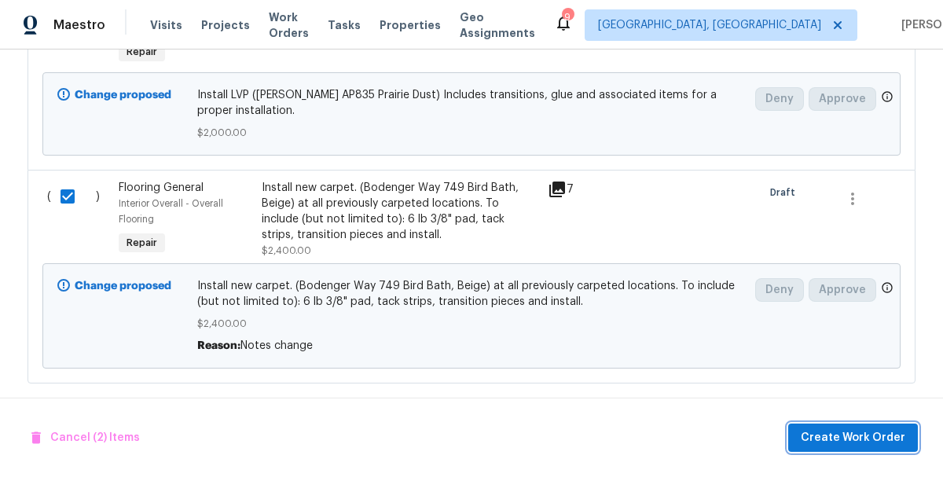
click at [848, 439] on span "Create Work Order" at bounding box center [853, 438] width 105 height 20
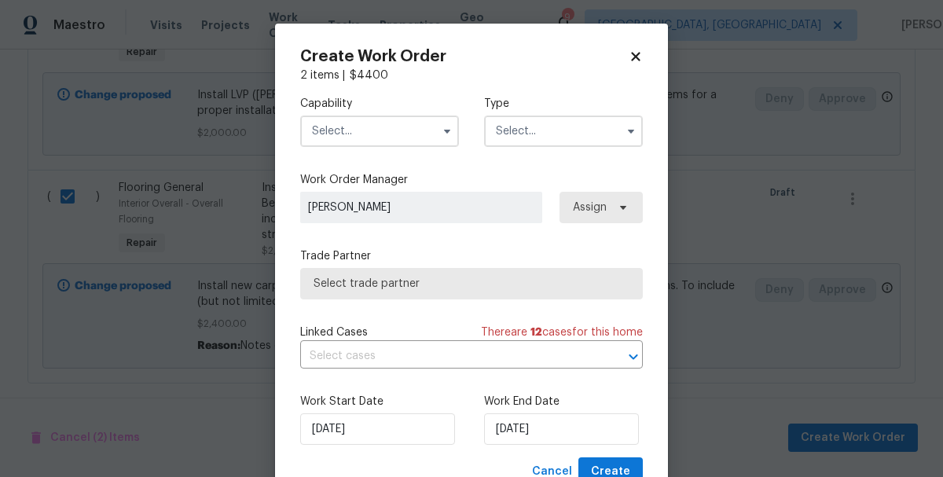
click at [348, 128] on input "text" at bounding box center [379, 131] width 159 height 31
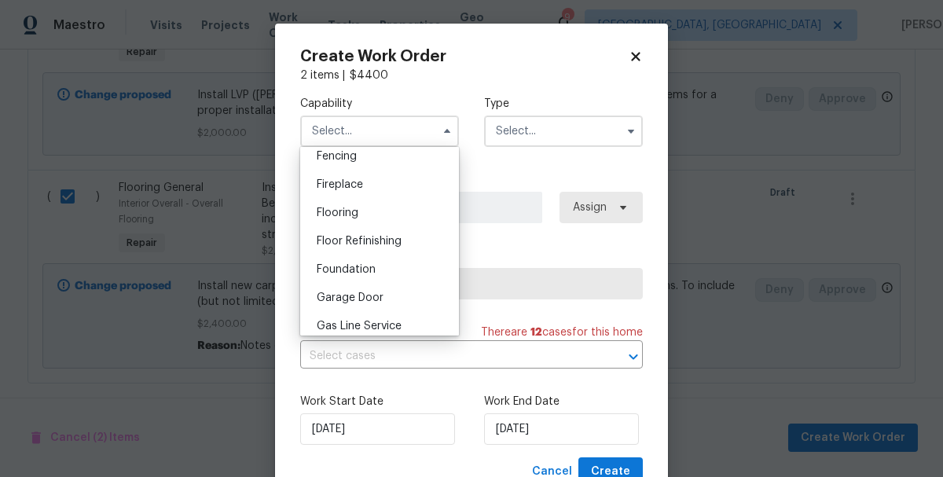
scroll to position [564, 0]
click at [331, 211] on span "Flooring" at bounding box center [338, 211] width 42 height 11
type input "Flooring"
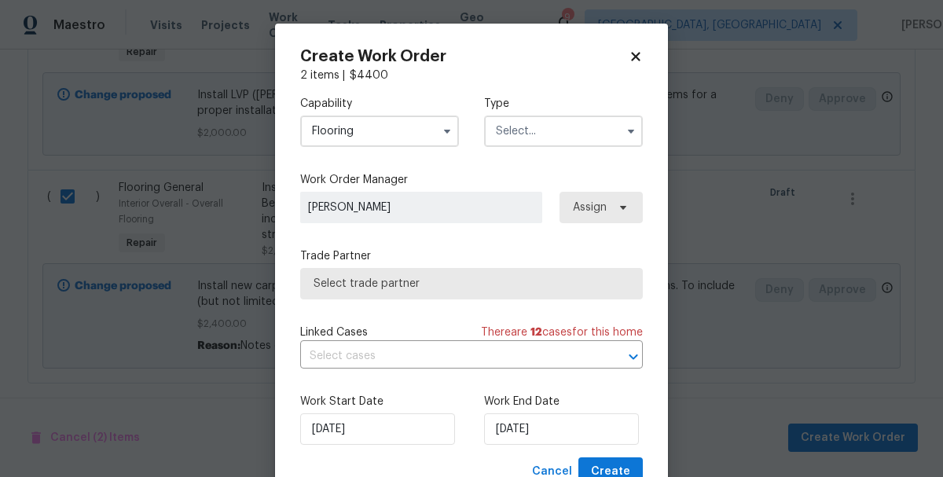
click at [529, 144] on input "text" at bounding box center [563, 131] width 159 height 31
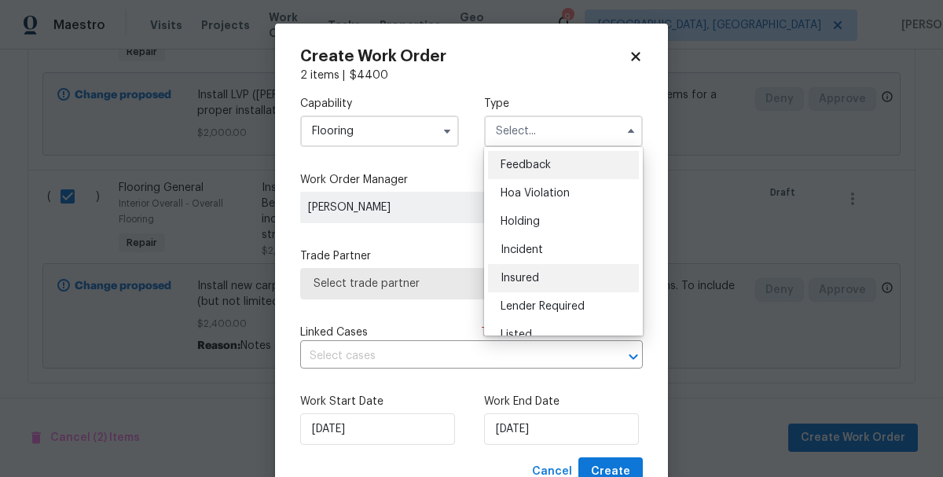
scroll to position [357, 0]
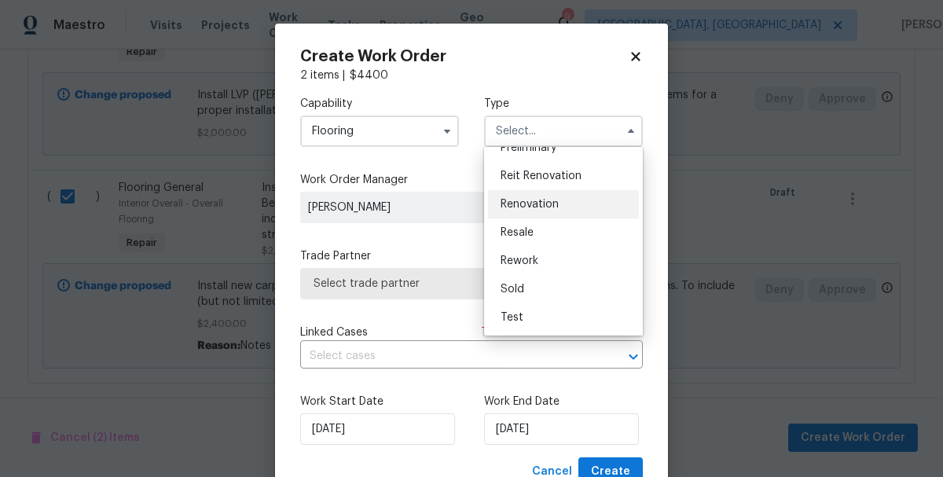
click at [513, 206] on span "Renovation" at bounding box center [530, 204] width 58 height 11
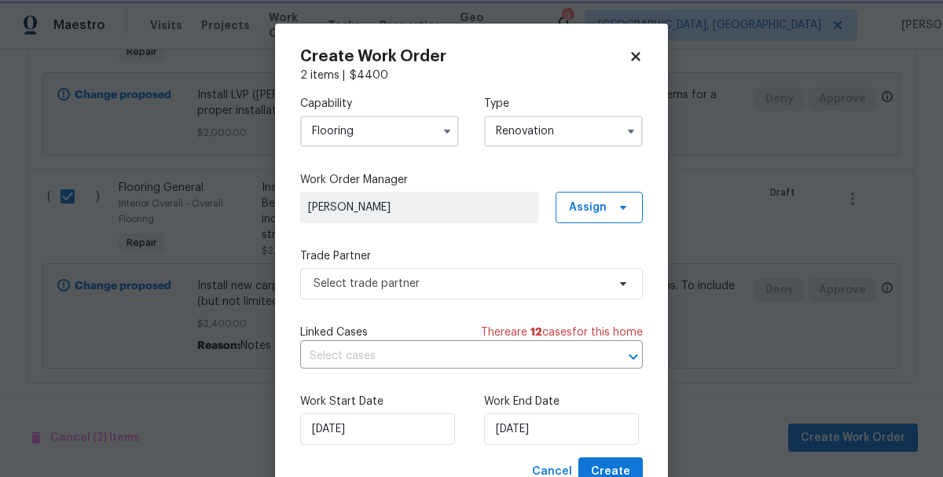
type input "Renovation"
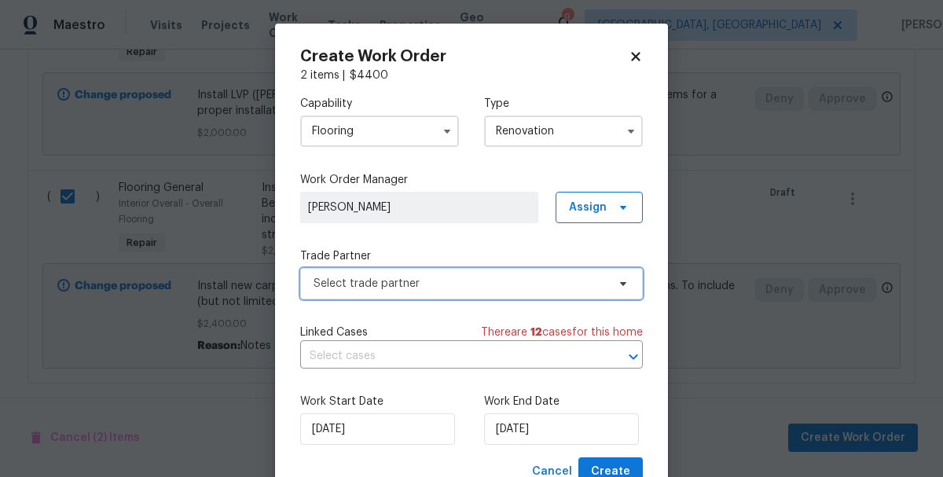
click at [339, 270] on span "Select trade partner" at bounding box center [471, 283] width 343 height 31
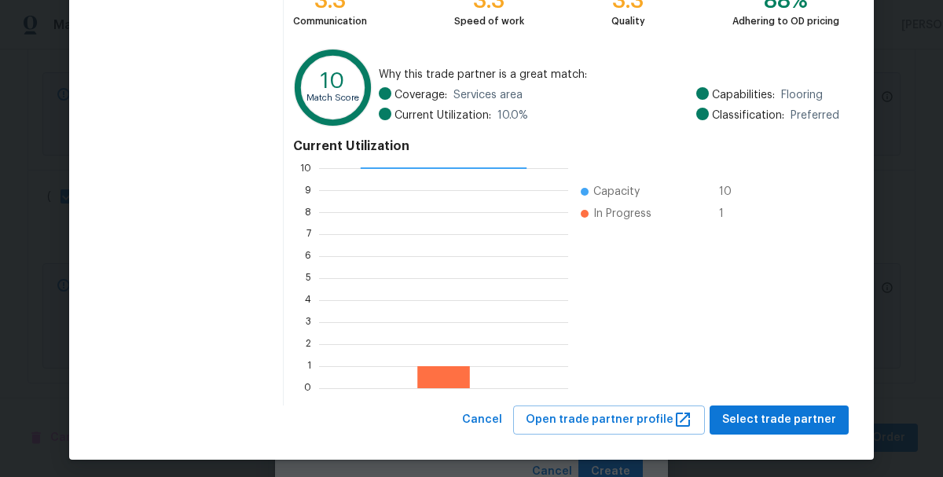
scroll to position [216, 0]
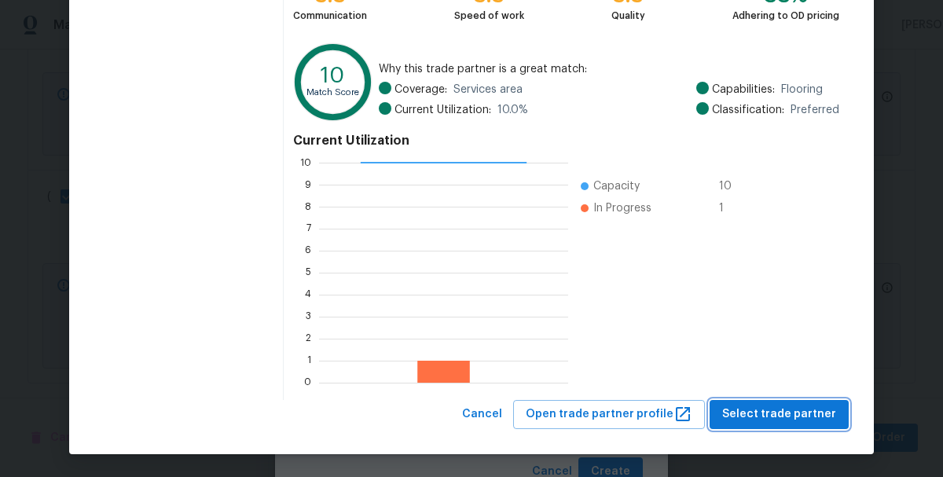
click at [765, 410] on span "Select trade partner" at bounding box center [779, 415] width 114 height 20
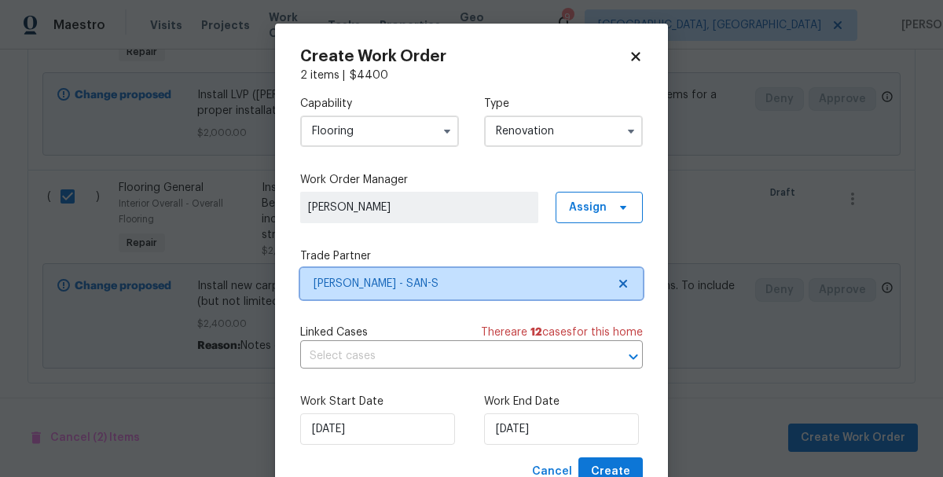
scroll to position [0, 0]
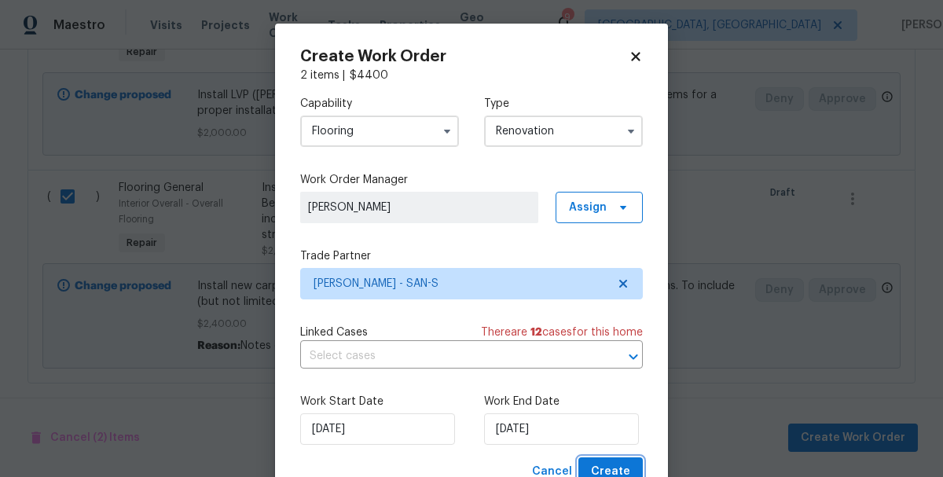
click at [601, 468] on span "Create" at bounding box center [610, 472] width 39 height 20
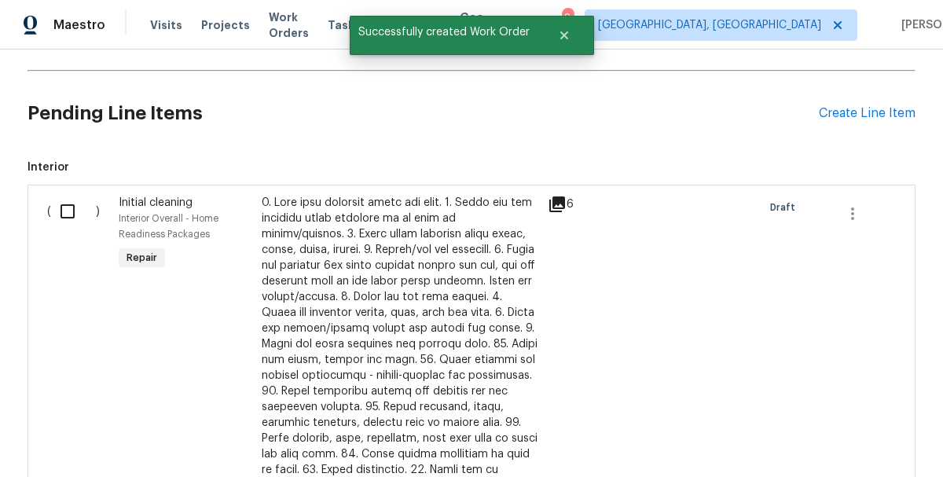
scroll to position [399, 0]
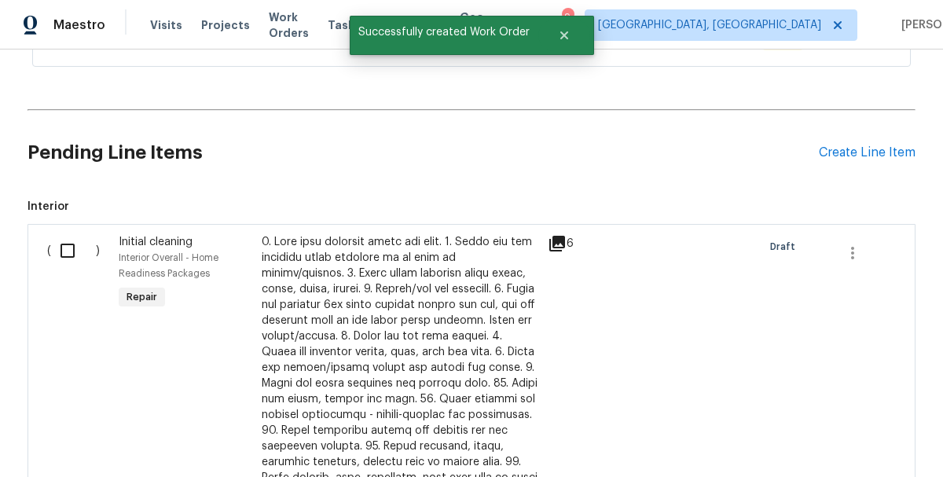
click at [62, 248] on input "checkbox" at bounding box center [73, 250] width 45 height 33
checkbox input "true"
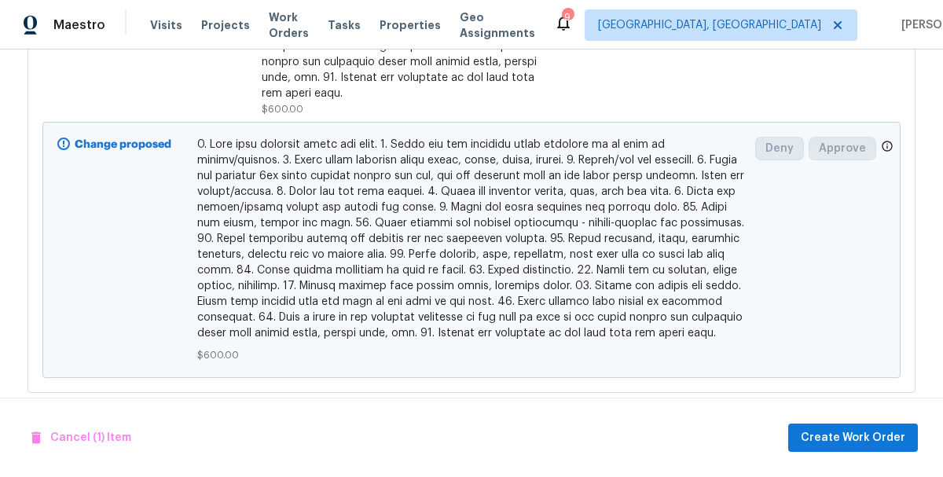
scroll to position [964, 0]
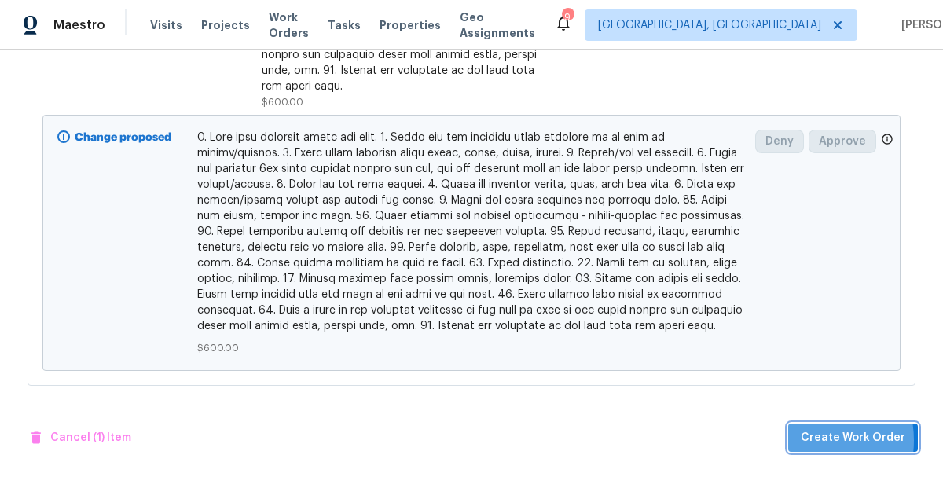
click at [803, 440] on button "Create Work Order" at bounding box center [853, 438] width 130 height 29
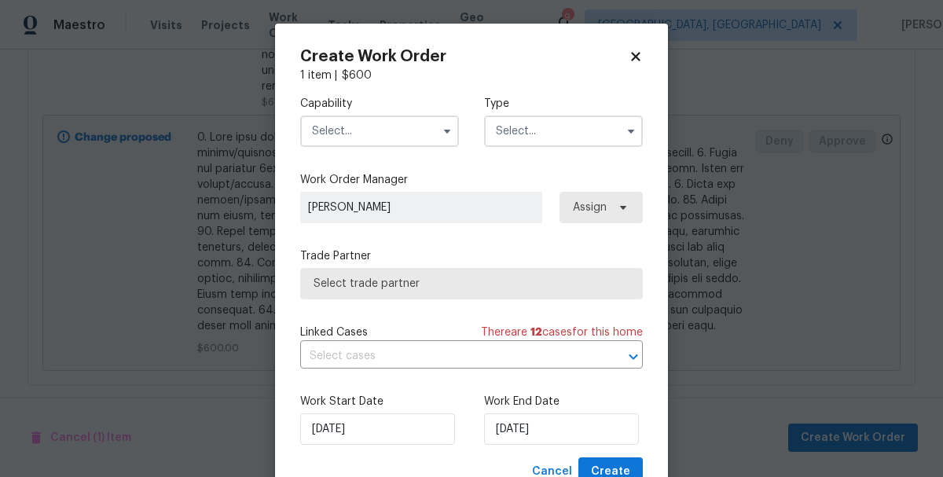
click at [332, 128] on input "text" at bounding box center [379, 131] width 159 height 31
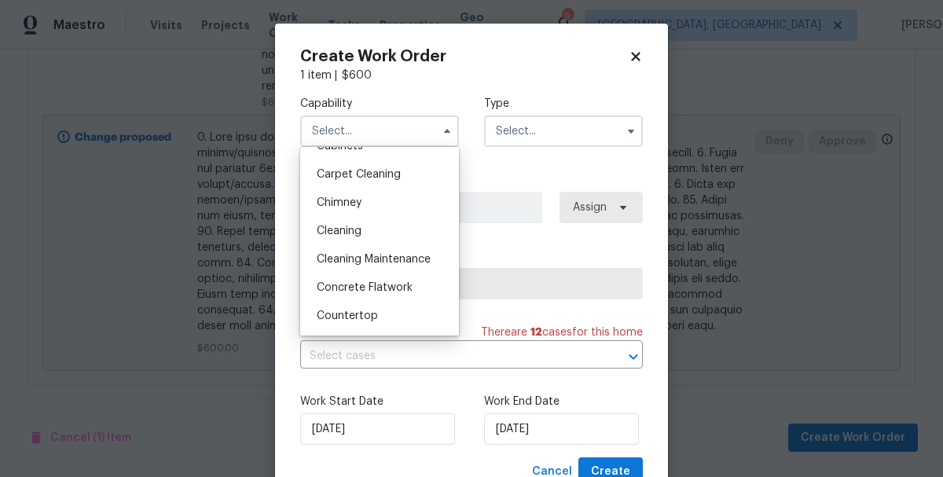
scroll to position [173, 0]
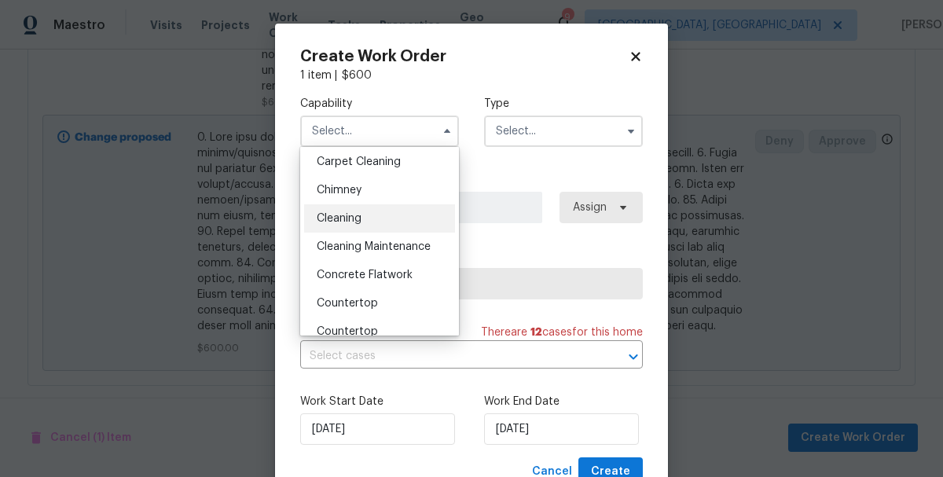
click at [336, 218] on span "Cleaning" at bounding box center [339, 218] width 45 height 11
type input "Cleaning"
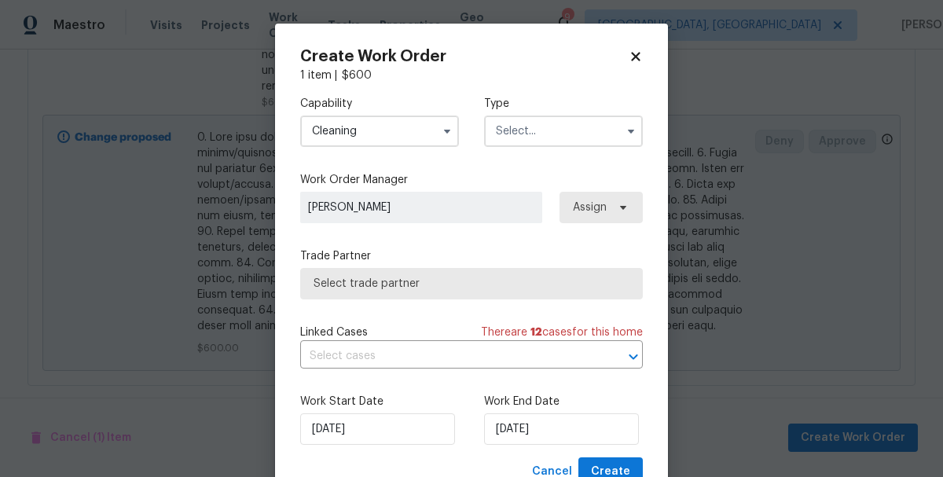
click at [539, 129] on input "text" at bounding box center [563, 131] width 159 height 31
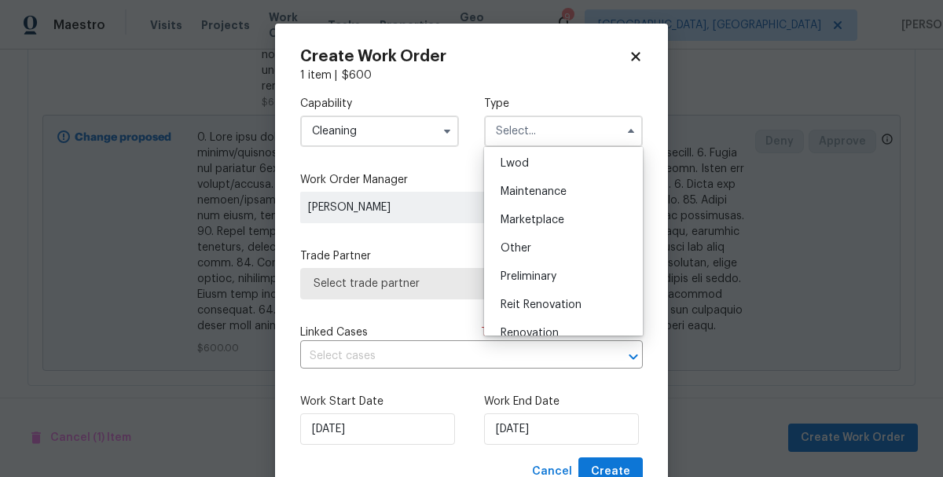
scroll to position [357, 0]
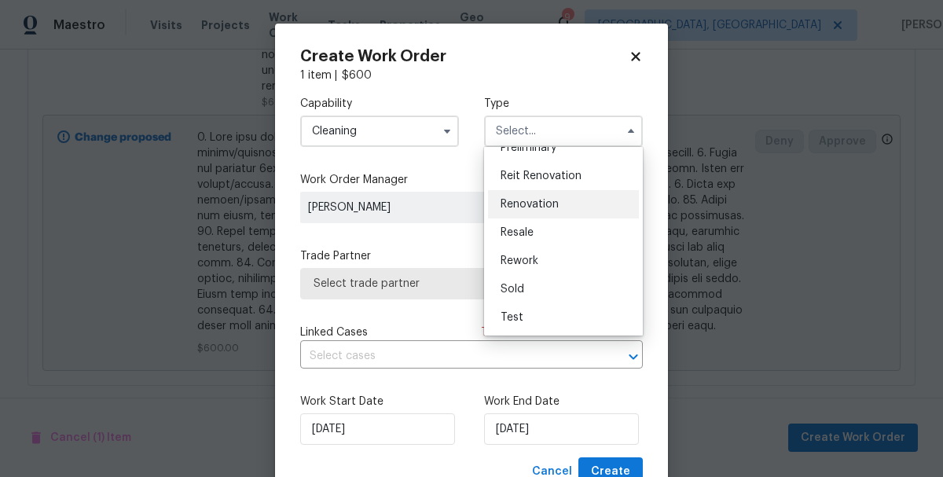
click at [522, 208] on span "Renovation" at bounding box center [530, 204] width 58 height 11
type input "Renovation"
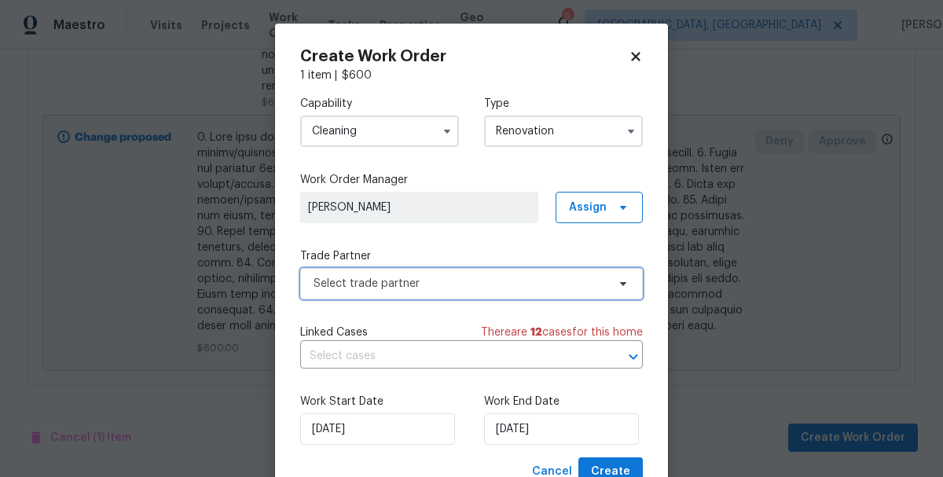
click at [325, 277] on span "Select trade partner" at bounding box center [460, 284] width 293 height 16
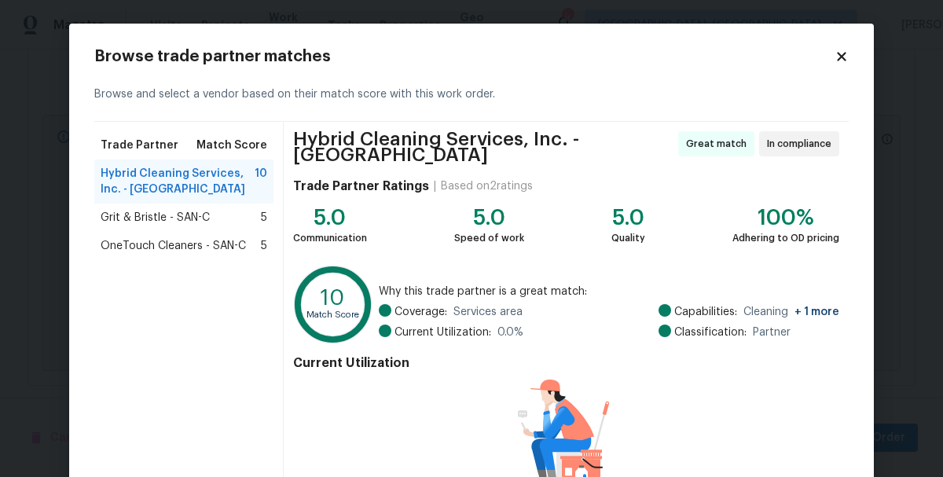
click at [113, 219] on span "Grit & Bristle - SAN-C" at bounding box center [155, 218] width 109 height 16
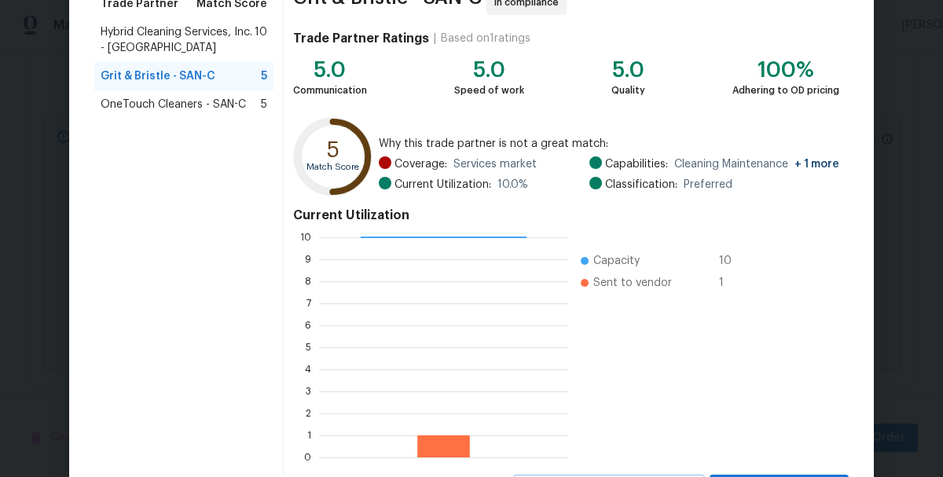
scroll to position [216, 0]
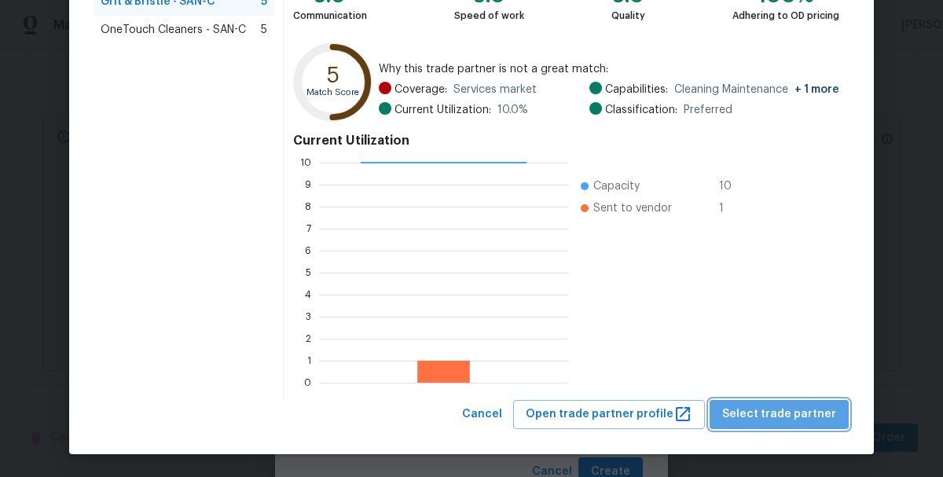
click at [795, 415] on span "Select trade partner" at bounding box center [779, 415] width 114 height 20
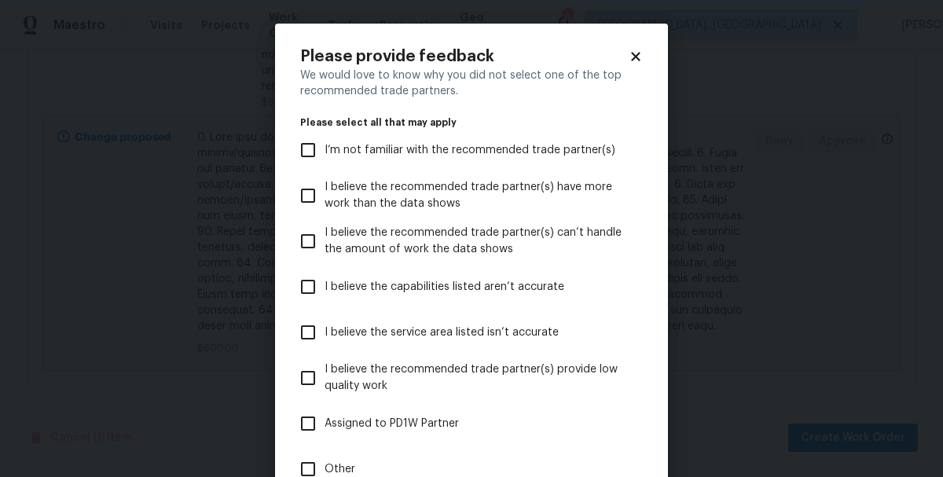
scroll to position [145, 0]
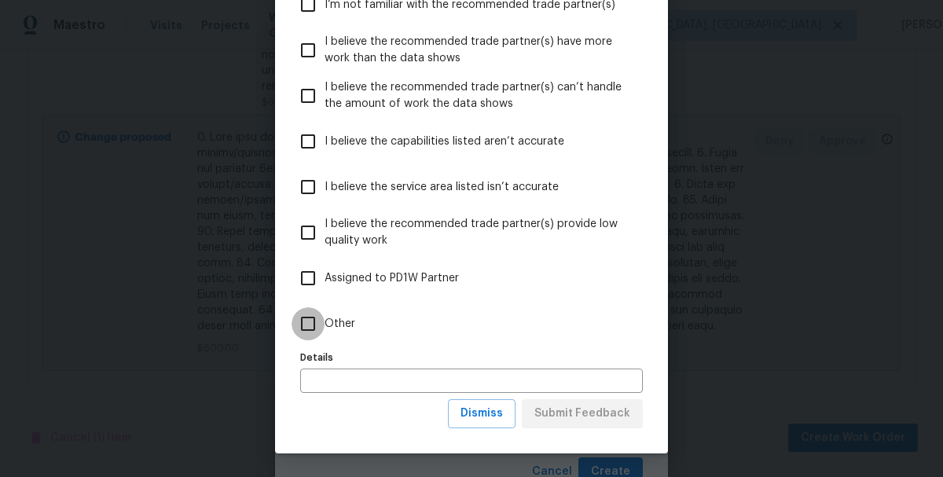
click at [306, 324] on input "Other" at bounding box center [308, 323] width 33 height 33
checkbox input "true"
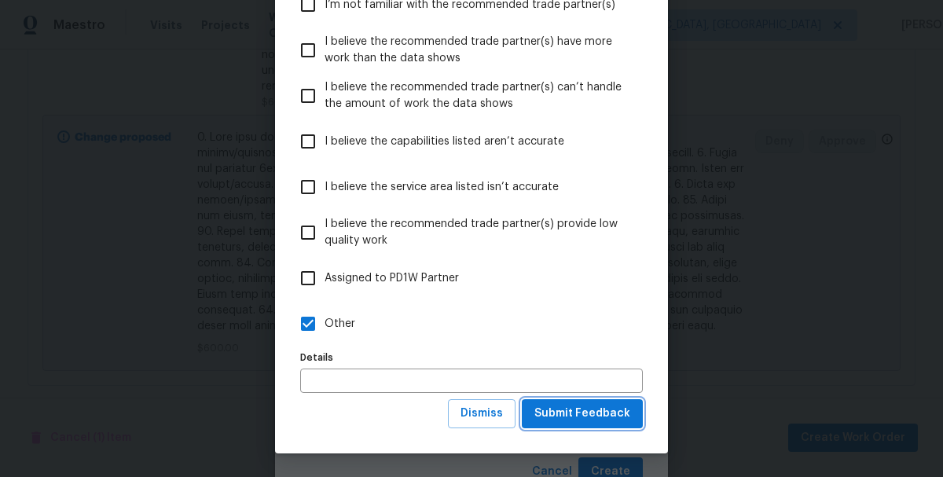
click at [583, 417] on span "Submit Feedback" at bounding box center [583, 414] width 96 height 20
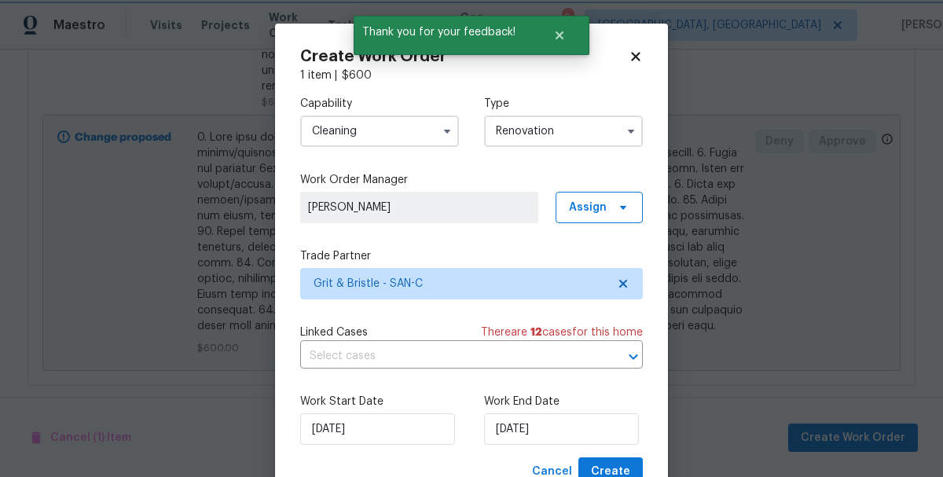
scroll to position [58, 0]
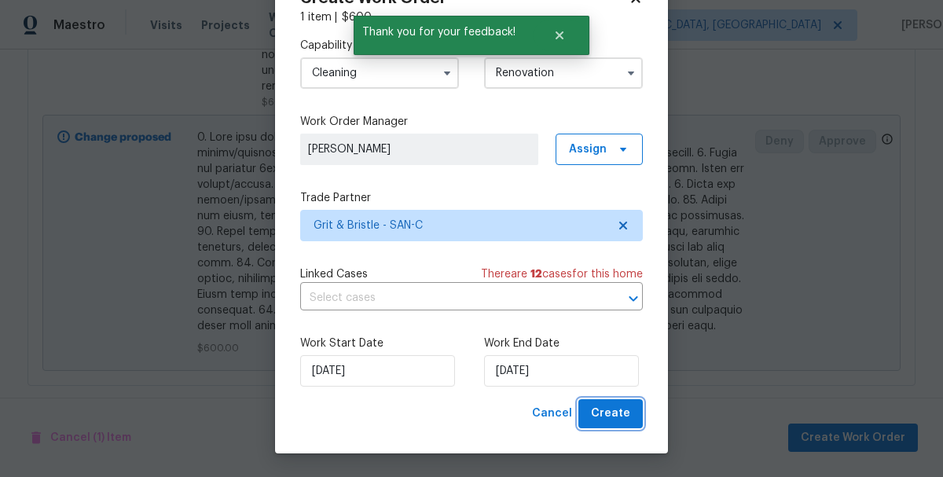
click at [617, 411] on span "Create" at bounding box center [610, 414] width 39 height 20
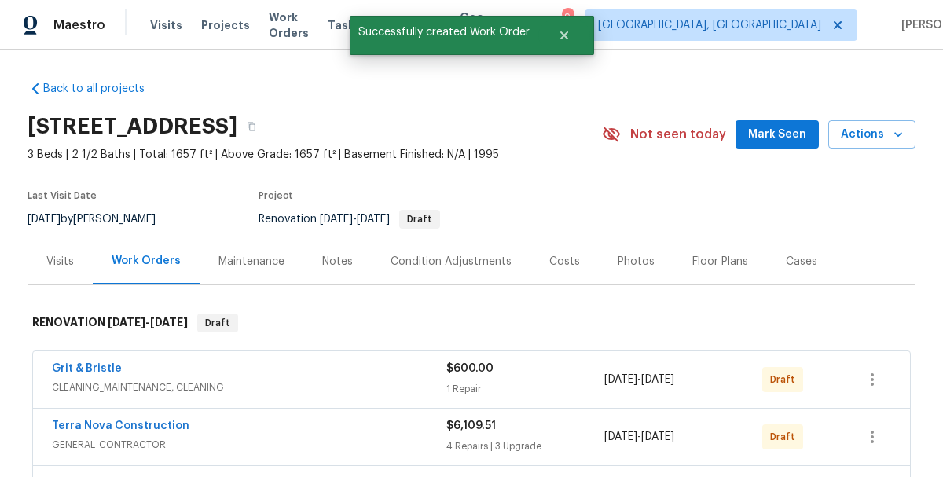
scroll to position [0, 0]
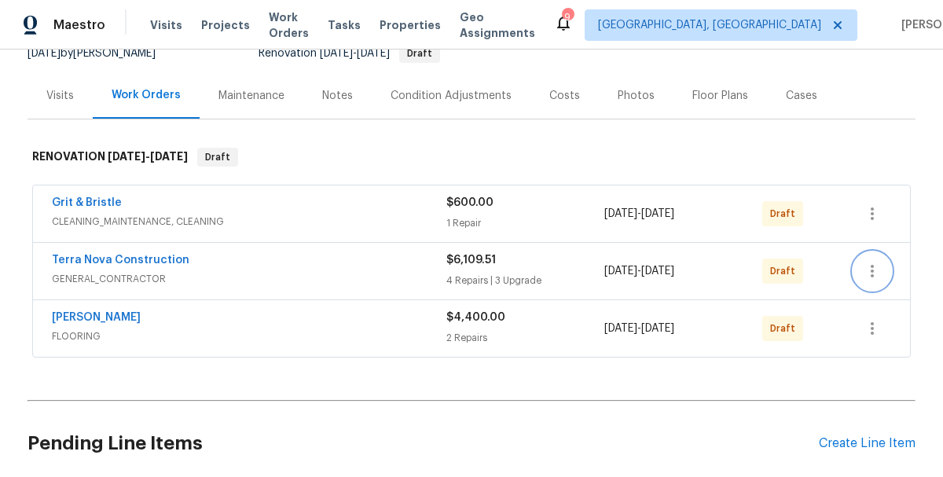
click at [867, 283] on button "button" at bounding box center [873, 271] width 38 height 38
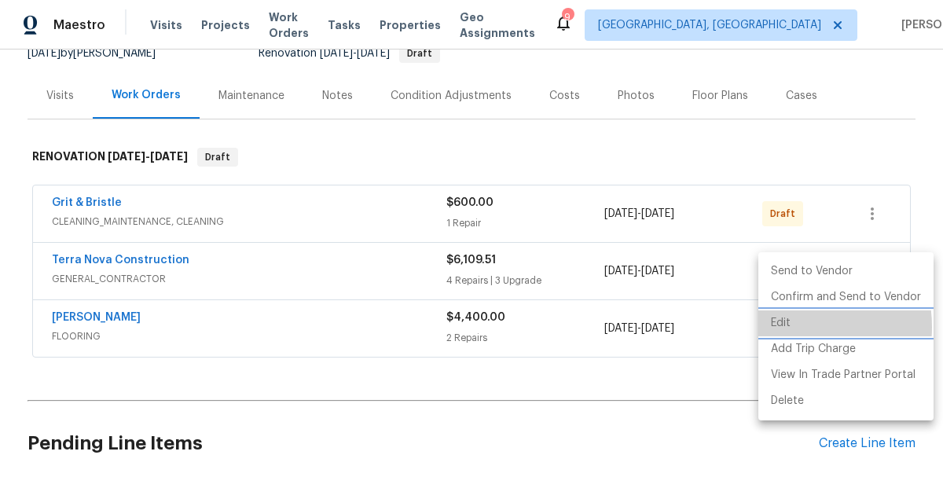
click at [785, 327] on li "Edit" at bounding box center [846, 323] width 175 height 26
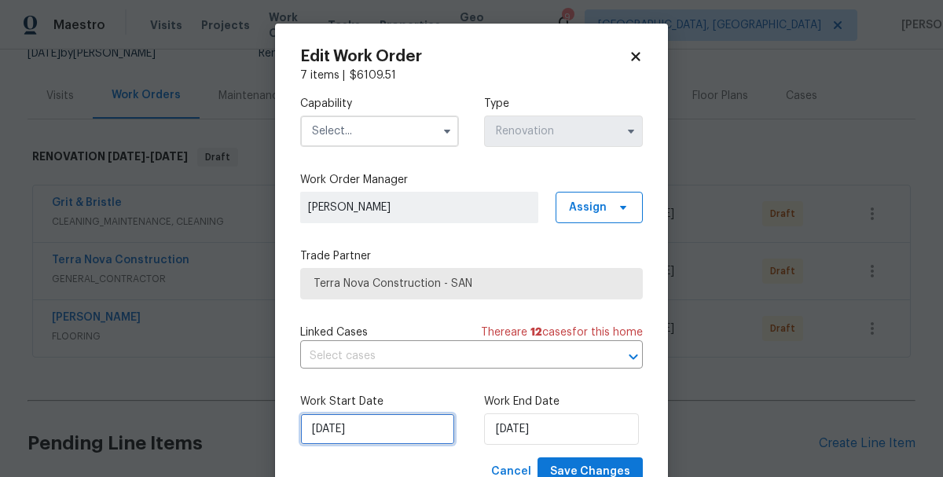
click at [358, 438] on input "[DATE]" at bounding box center [377, 428] width 155 height 31
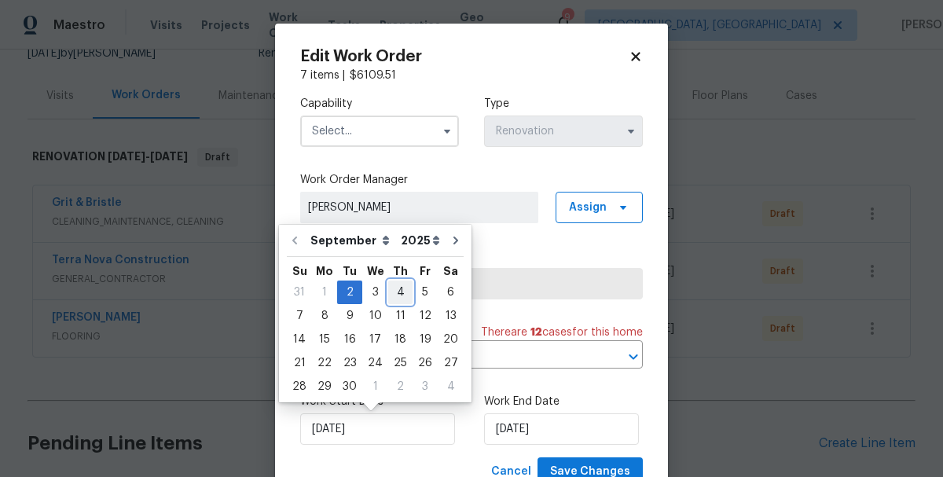
click at [395, 296] on div "4" at bounding box center [400, 292] width 24 height 22
type input "9/4/2025"
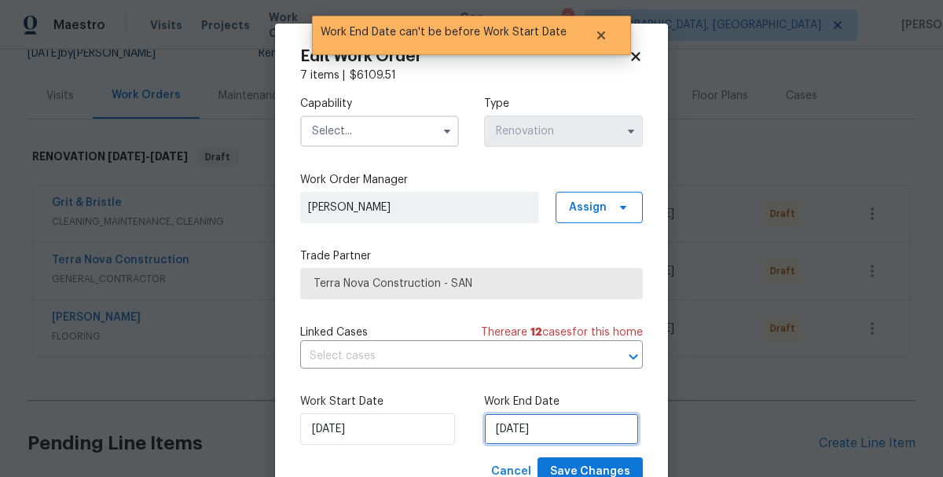
click at [538, 427] on input "9/4/2025" at bounding box center [561, 428] width 155 height 31
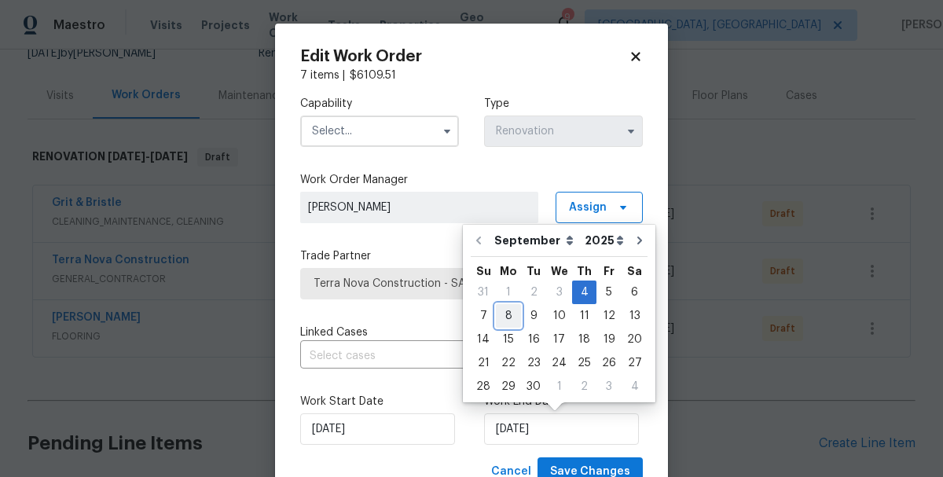
click at [502, 320] on div "8" at bounding box center [508, 316] width 25 height 22
type input "9/8/2025"
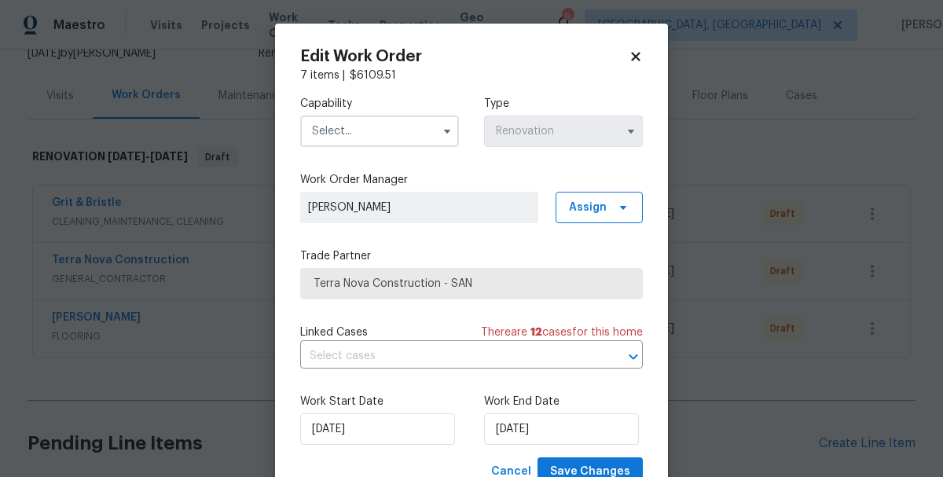
click at [340, 127] on input "text" at bounding box center [379, 131] width 159 height 31
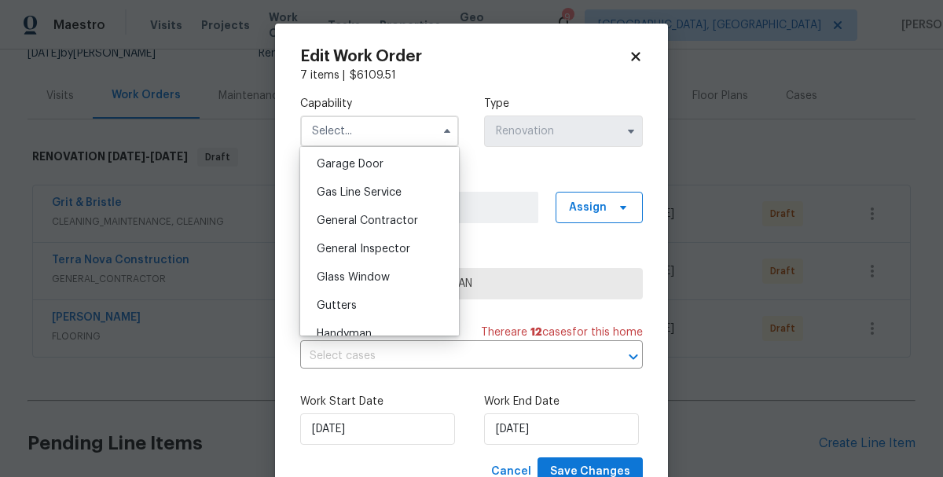
scroll to position [691, 0]
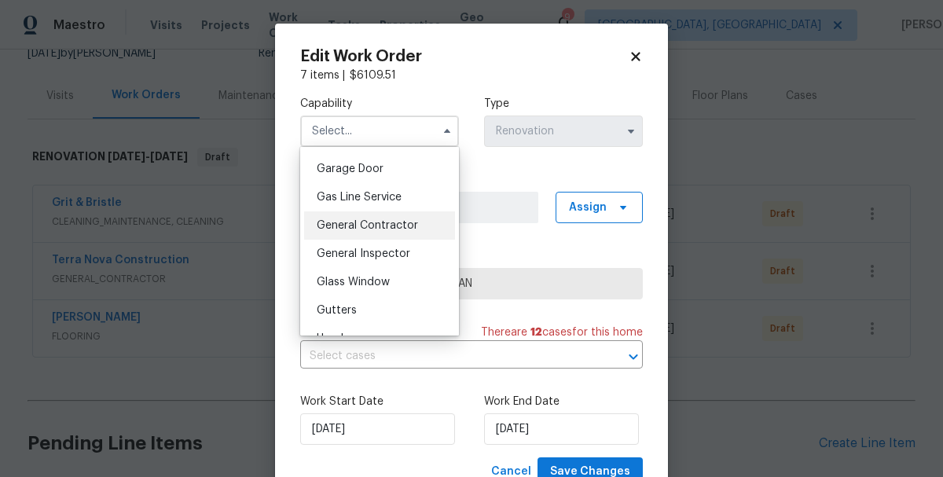
click at [340, 230] on span "General Contractor" at bounding box center [367, 225] width 101 height 11
type input "General Contractor"
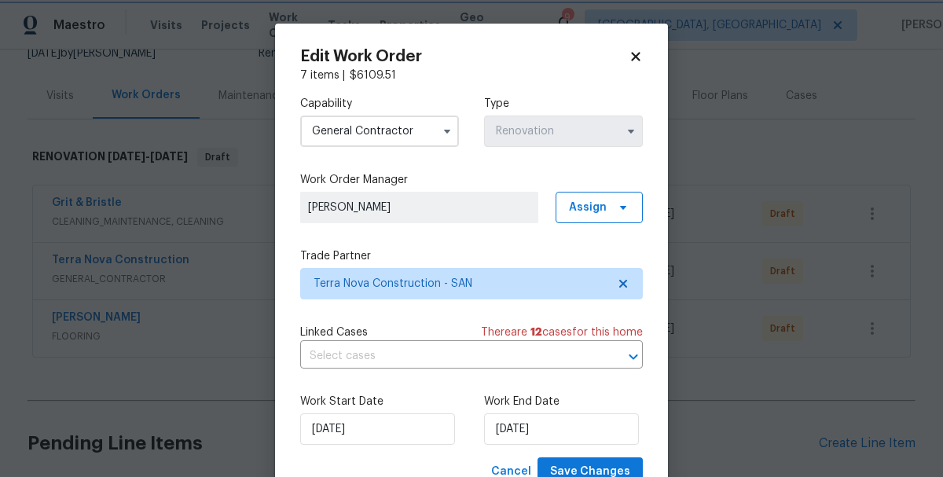
scroll to position [58, 0]
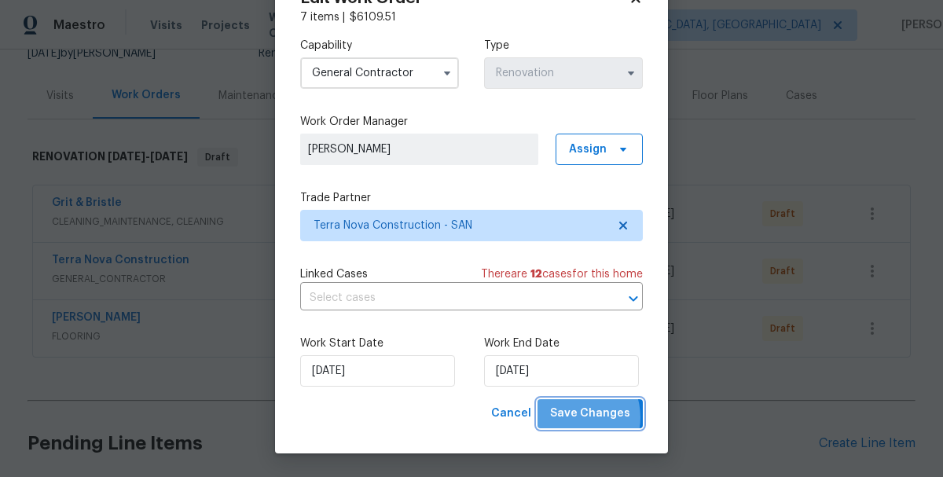
click at [576, 417] on span "Save Changes" at bounding box center [590, 414] width 80 height 20
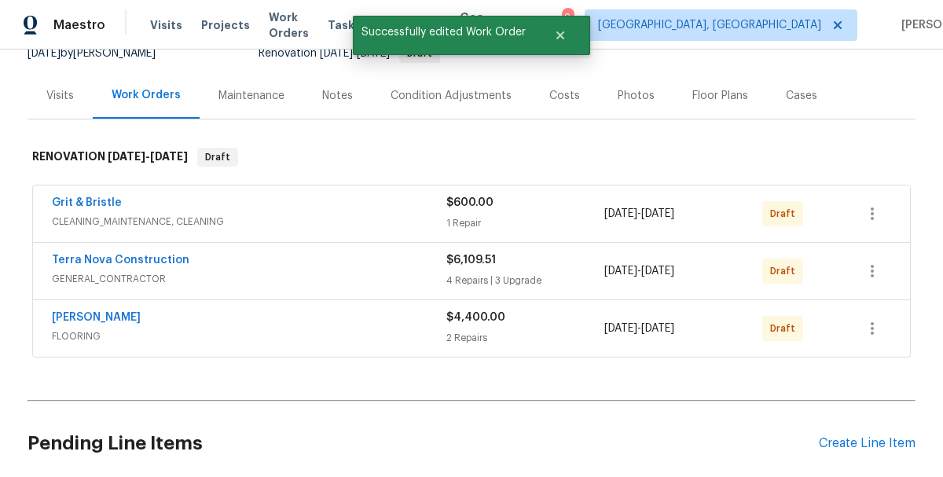
scroll to position [0, 0]
click at [869, 328] on icon "button" at bounding box center [872, 328] width 19 height 19
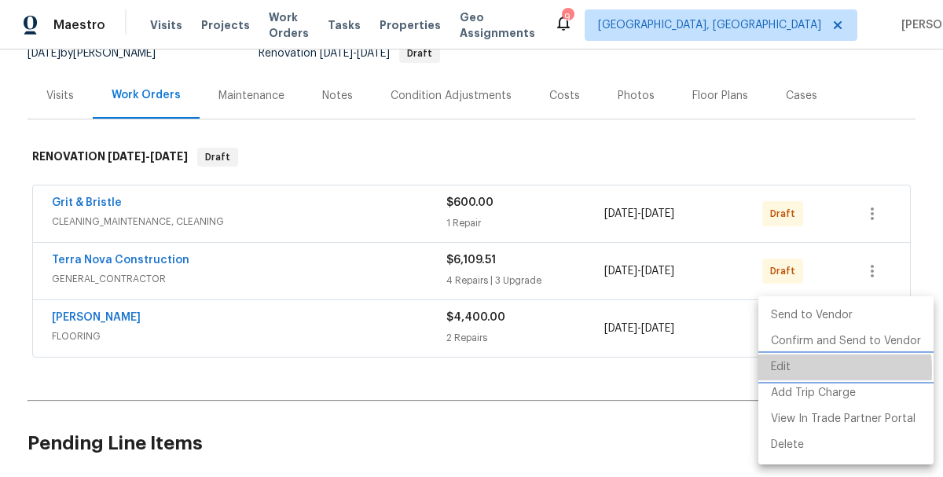
click at [773, 370] on li "Edit" at bounding box center [846, 368] width 175 height 26
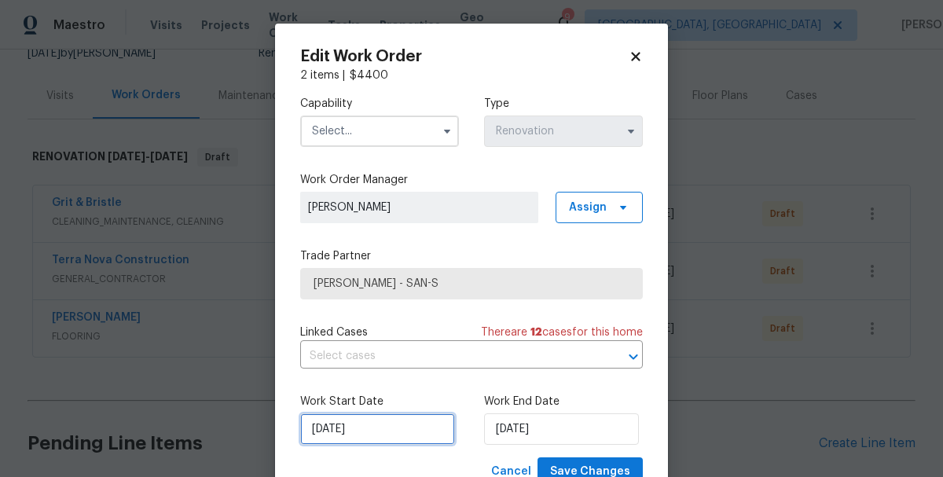
click at [356, 432] on input "[DATE]" at bounding box center [377, 428] width 155 height 31
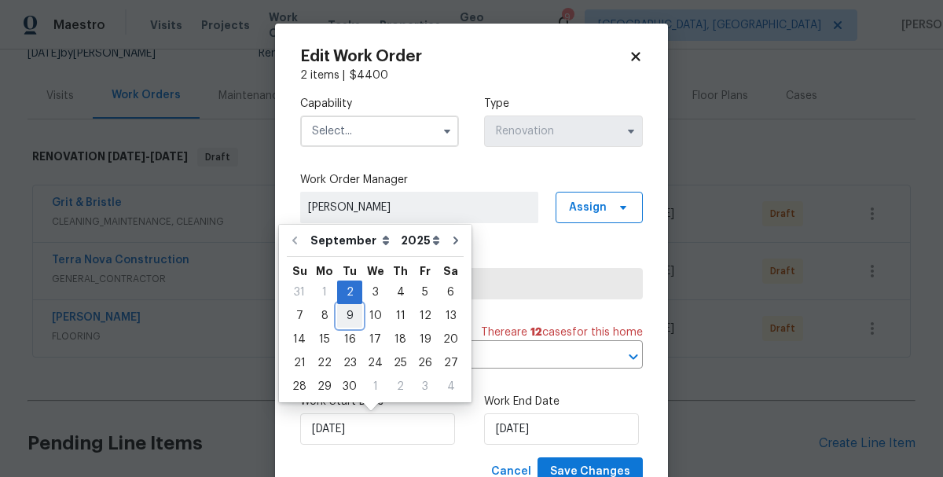
click at [342, 317] on div "9" at bounding box center [349, 316] width 25 height 22
type input "9/9/2025"
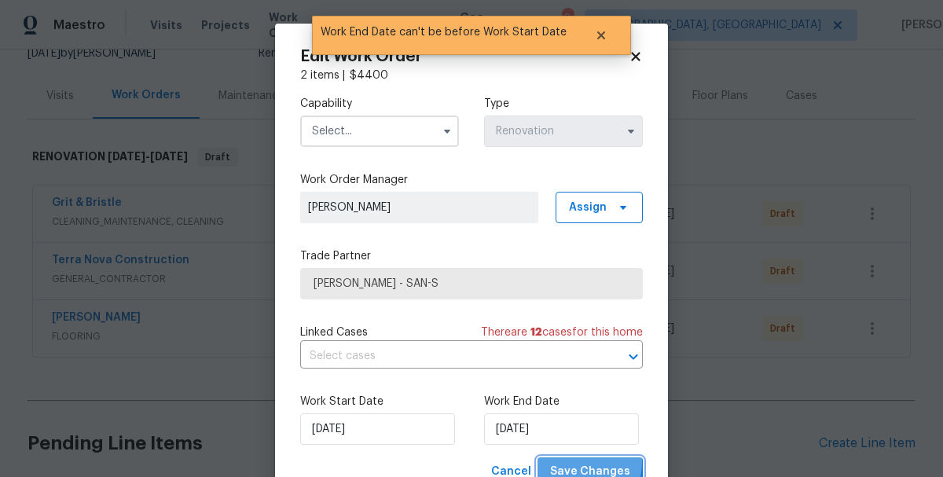
click at [564, 462] on button "Save Changes" at bounding box center [590, 471] width 105 height 29
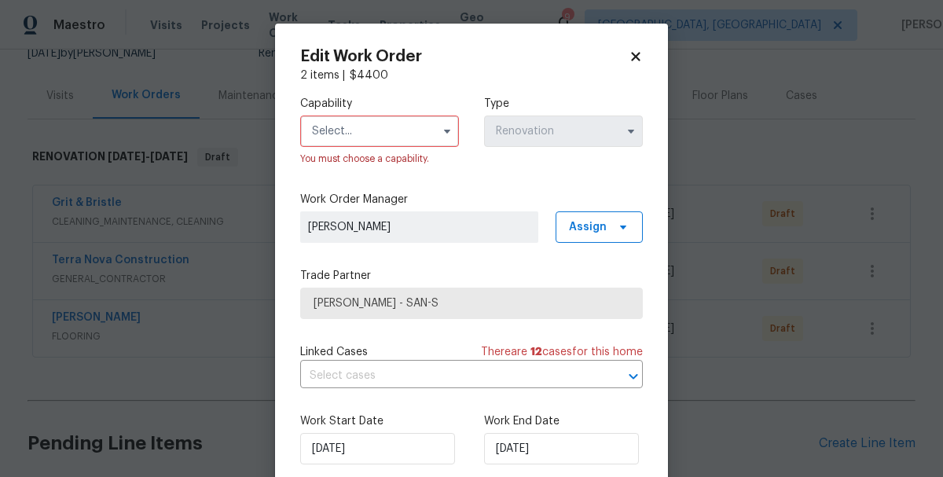
click at [340, 141] on input "text" at bounding box center [379, 131] width 159 height 31
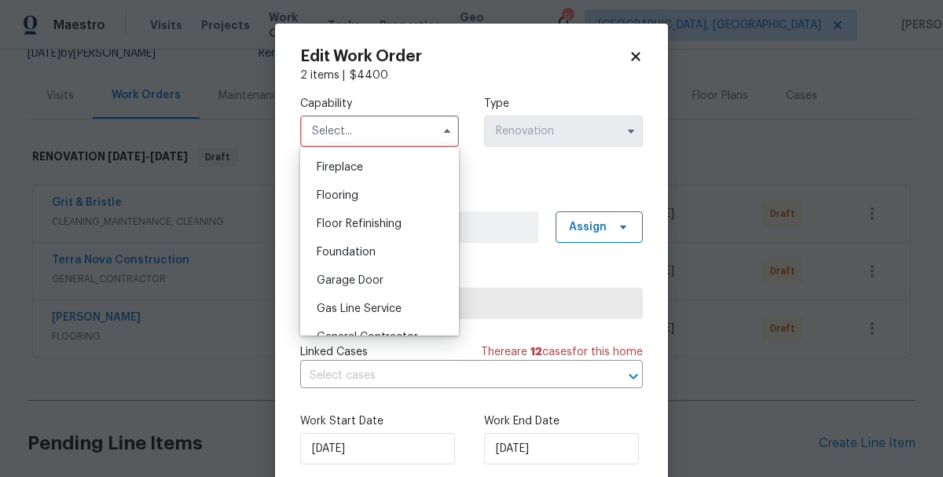
scroll to position [593, 0]
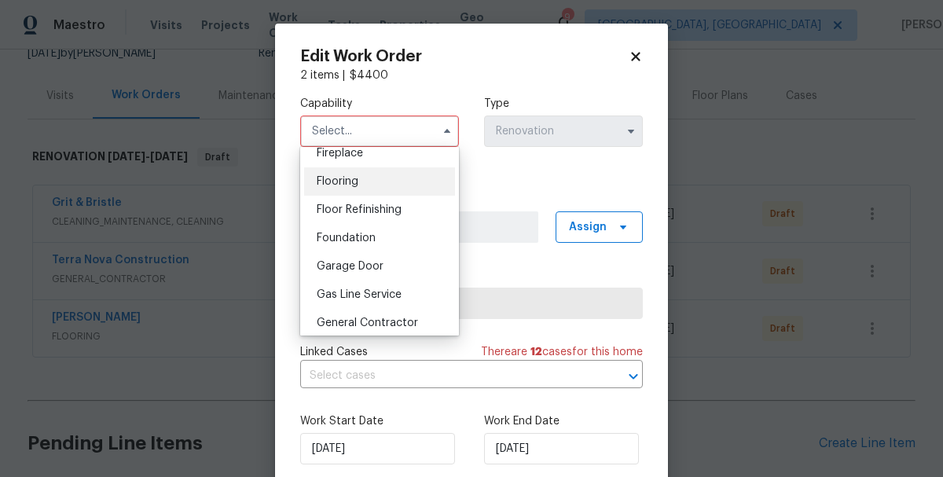
click at [326, 181] on span "Flooring" at bounding box center [338, 181] width 42 height 11
type input "Flooring"
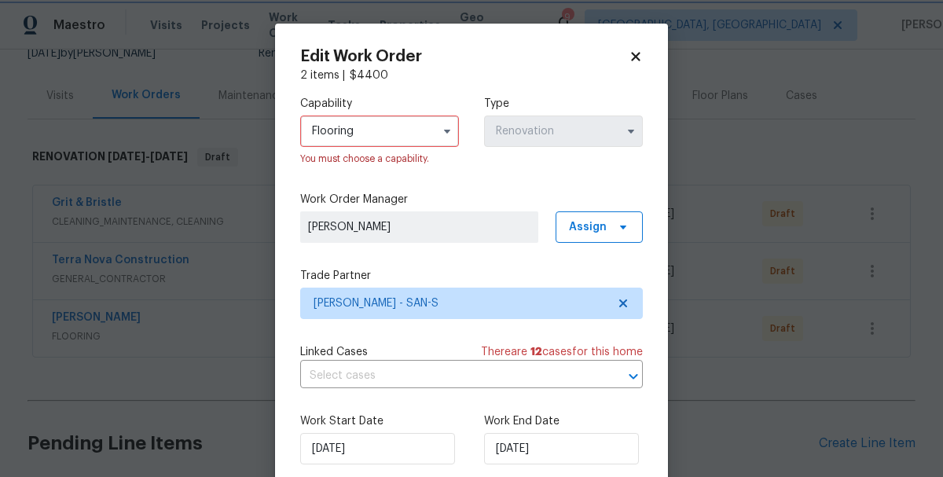
scroll to position [78, 0]
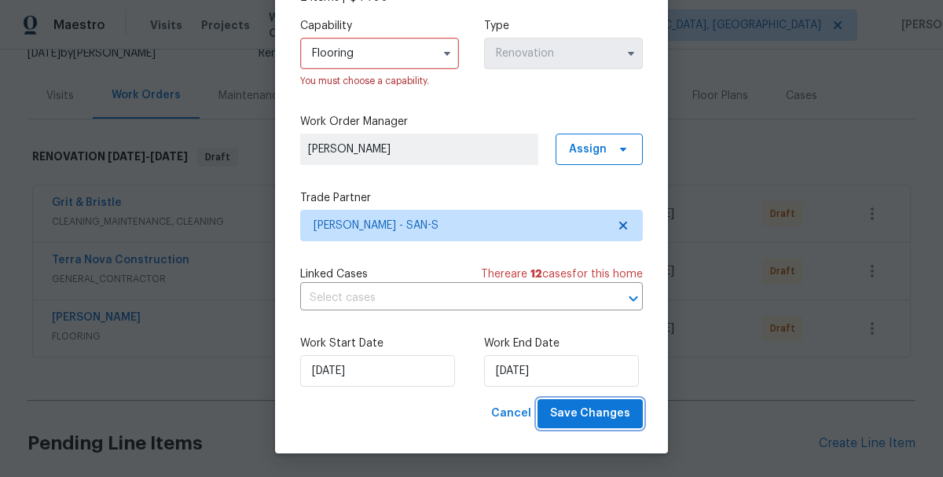
click at [593, 417] on span "Save Changes" at bounding box center [590, 414] width 80 height 20
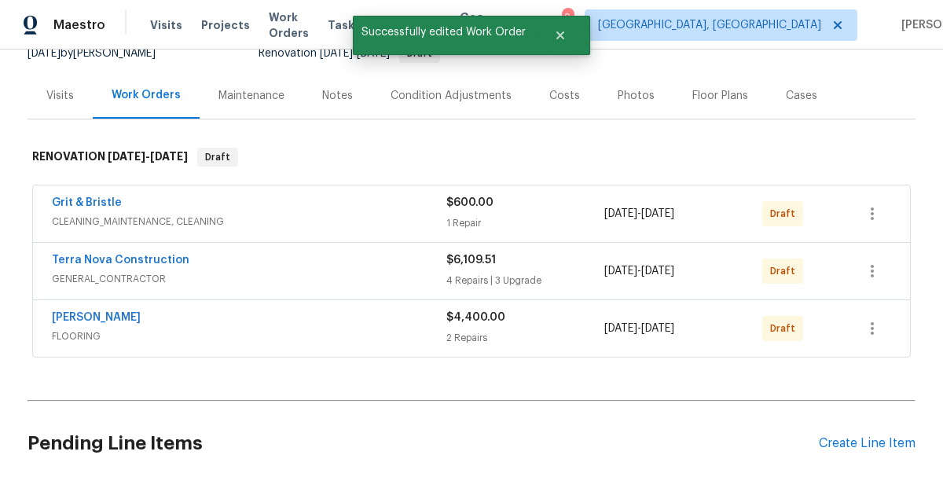
scroll to position [0, 0]
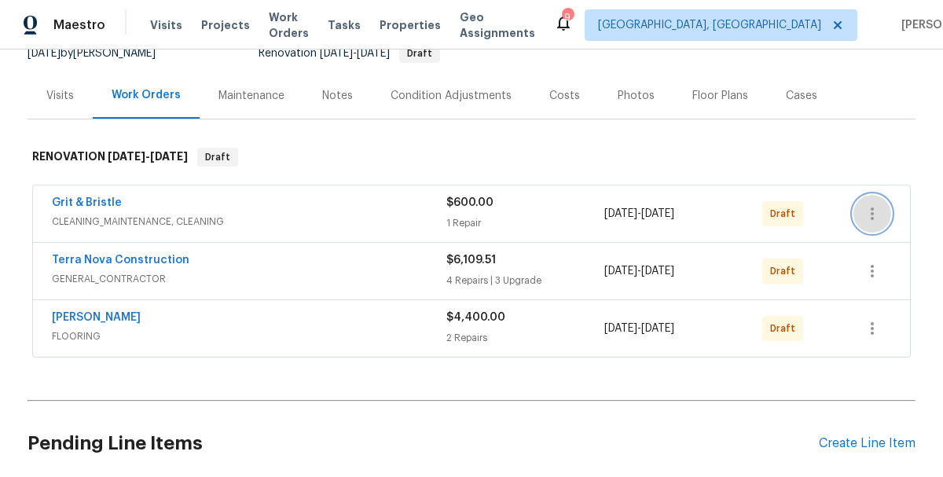
click at [868, 205] on icon "button" at bounding box center [872, 213] width 19 height 19
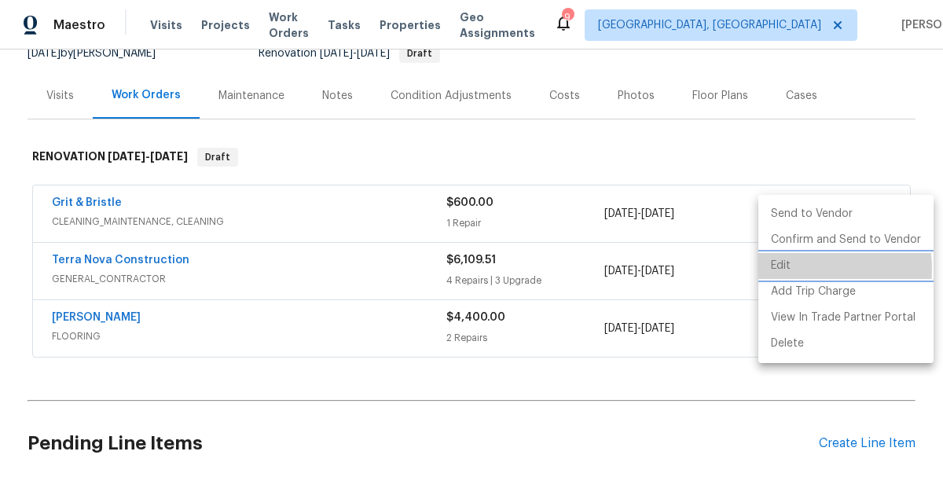
click at [792, 269] on li "Edit" at bounding box center [846, 266] width 175 height 26
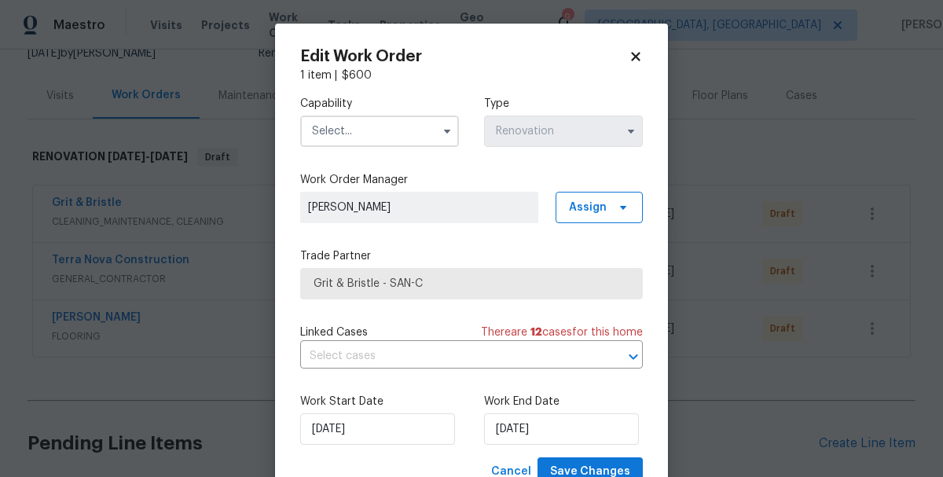
scroll to position [58, 0]
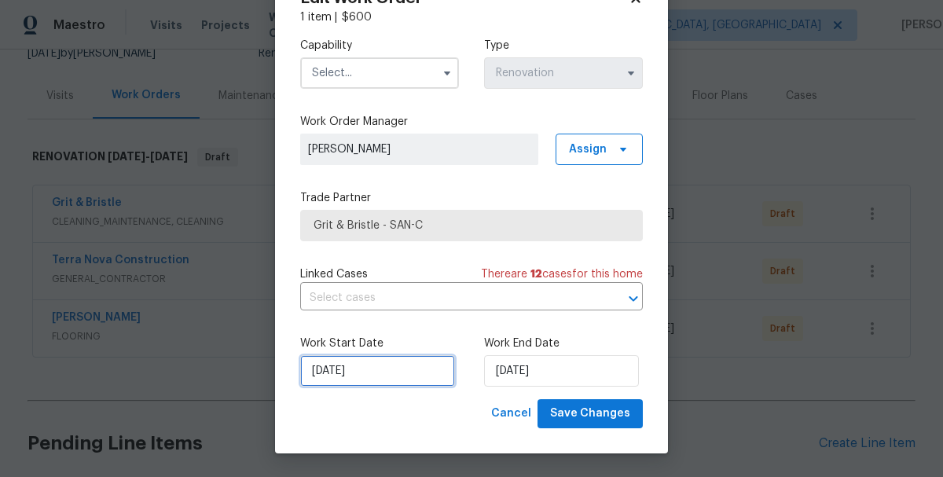
click at [376, 370] on input "[DATE]" at bounding box center [377, 370] width 155 height 31
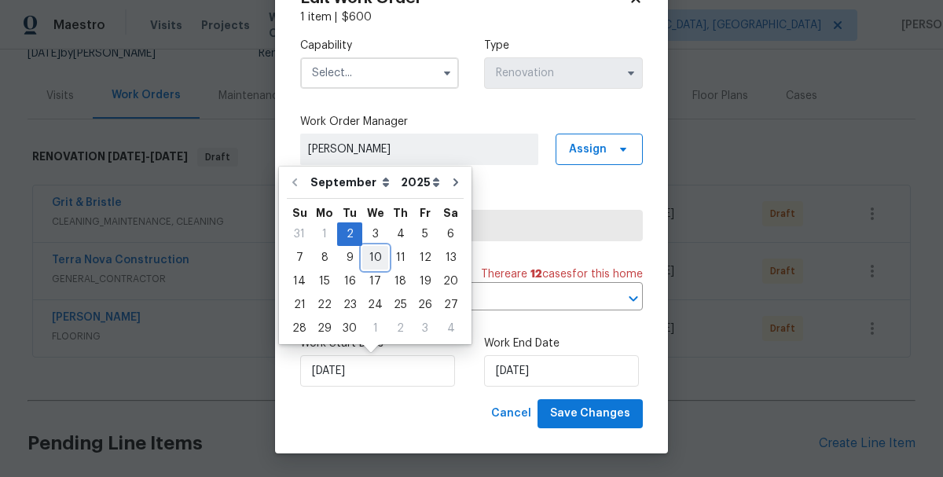
click at [367, 261] on div "10" at bounding box center [375, 258] width 26 height 22
type input "9/10/2025"
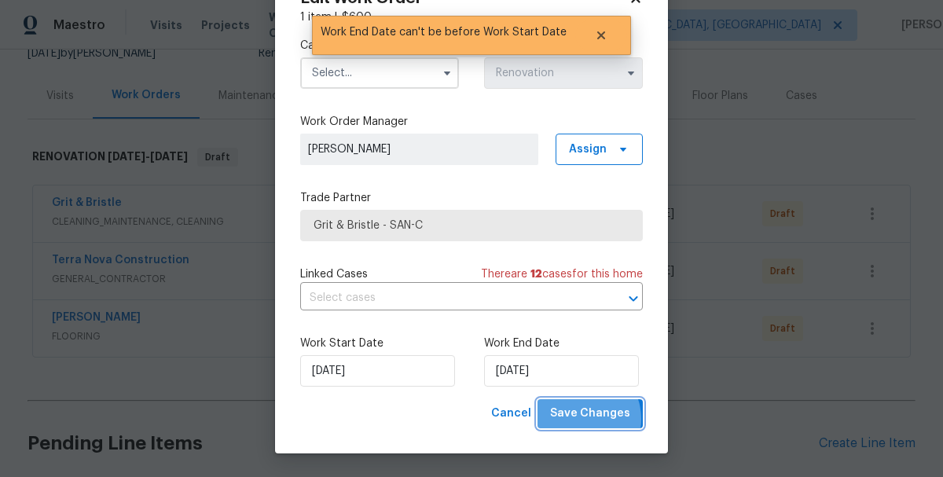
click at [583, 419] on span "Save Changes" at bounding box center [590, 414] width 80 height 20
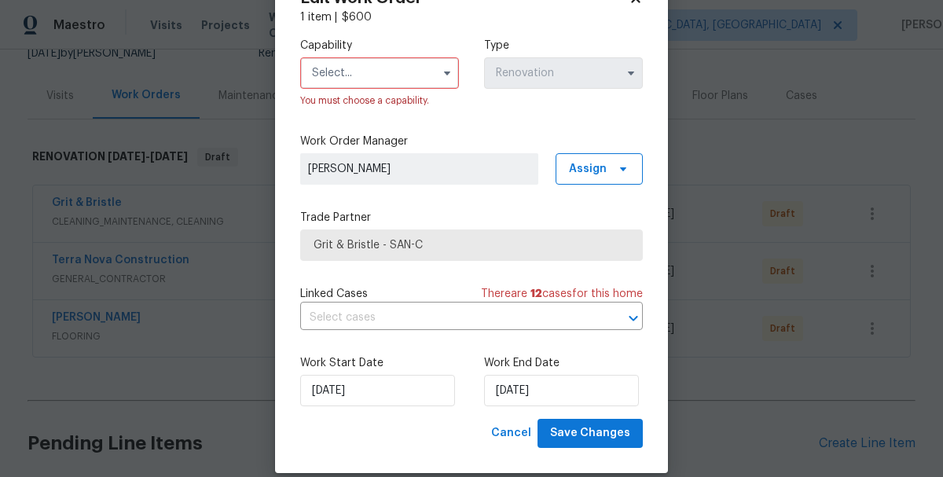
click at [335, 74] on input "text" at bounding box center [379, 72] width 159 height 31
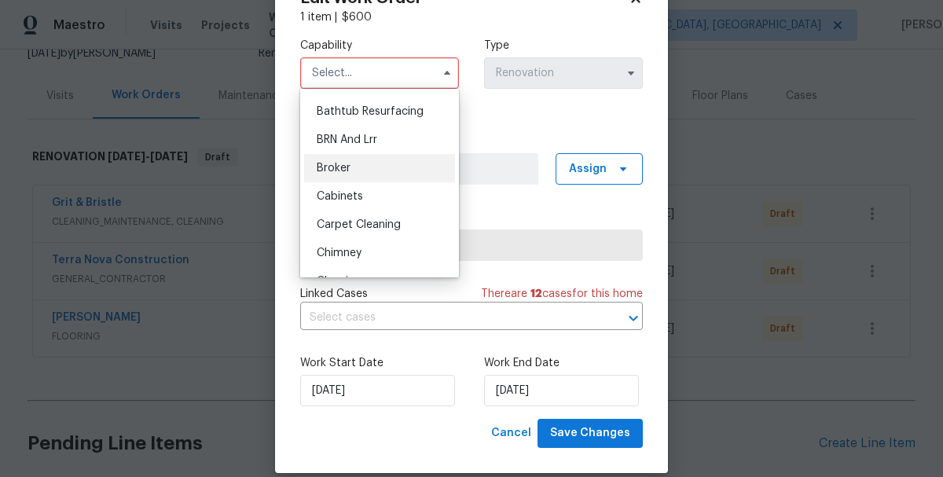
scroll to position [76, 0]
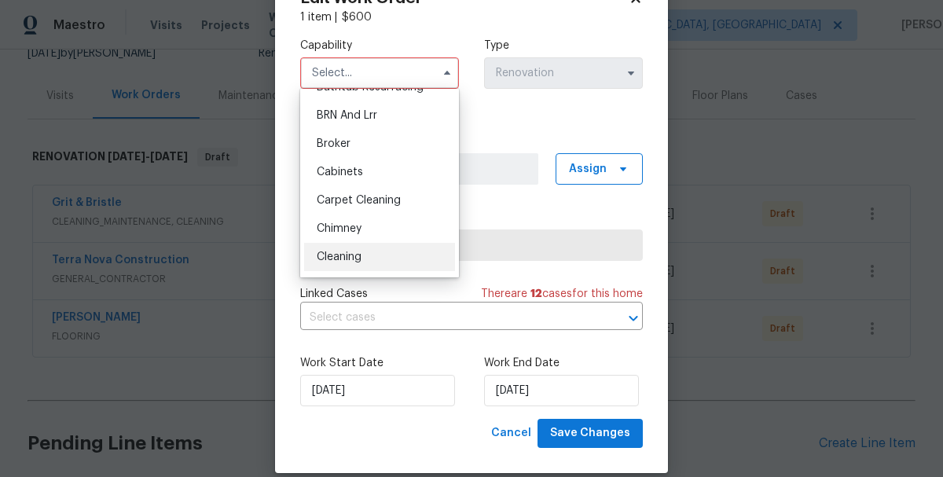
click at [344, 263] on div "Cleaning" at bounding box center [379, 257] width 151 height 28
type input "Cleaning"
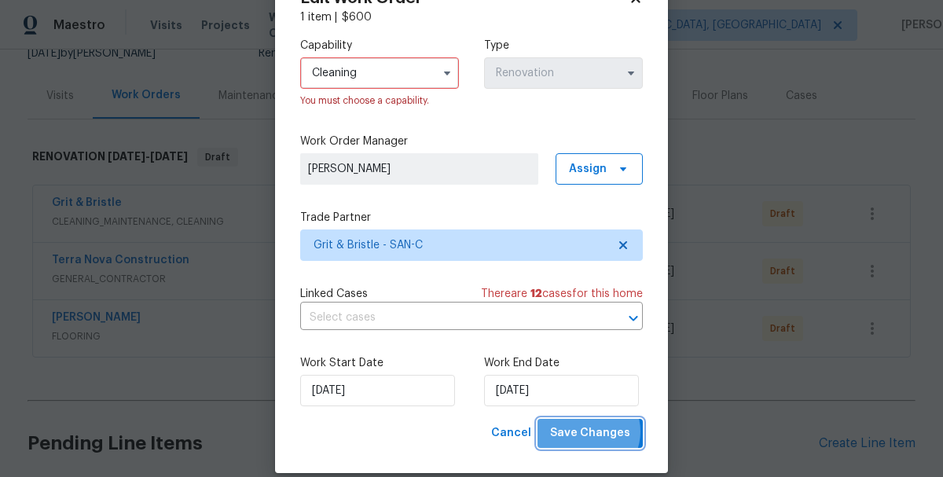
click at [590, 432] on span "Save Changes" at bounding box center [590, 434] width 80 height 20
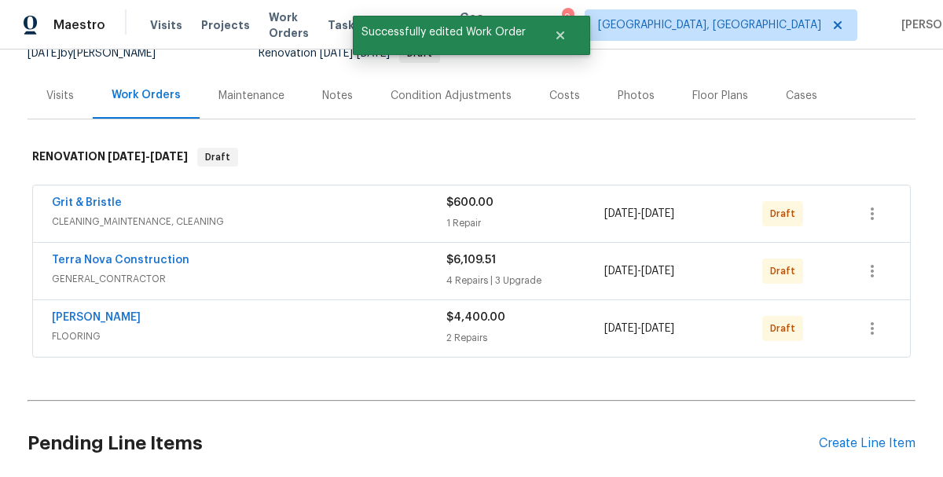
scroll to position [0, 0]
click at [872, 274] on icon "button" at bounding box center [872, 271] width 3 height 13
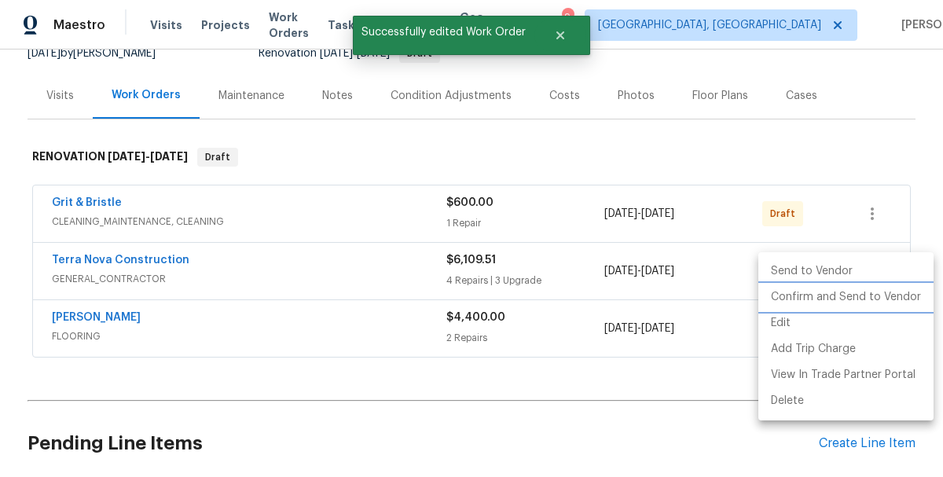
click at [827, 297] on li "Confirm and Send to Vendor" at bounding box center [846, 298] width 175 height 26
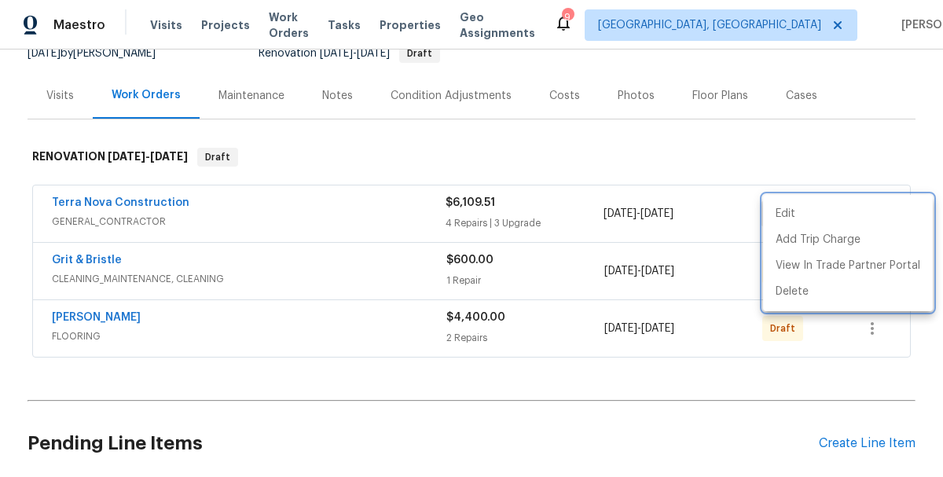
click at [728, 408] on div at bounding box center [471, 238] width 943 height 477
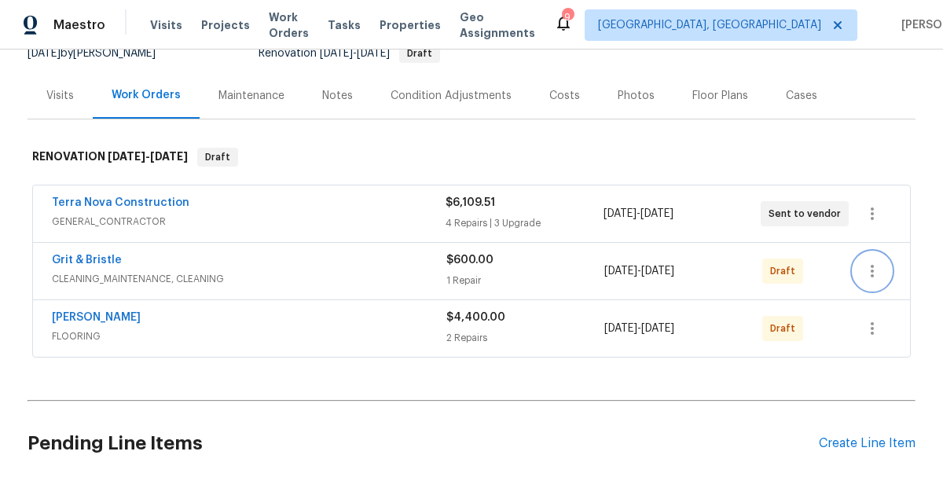
click at [875, 268] on icon "button" at bounding box center [872, 271] width 19 height 19
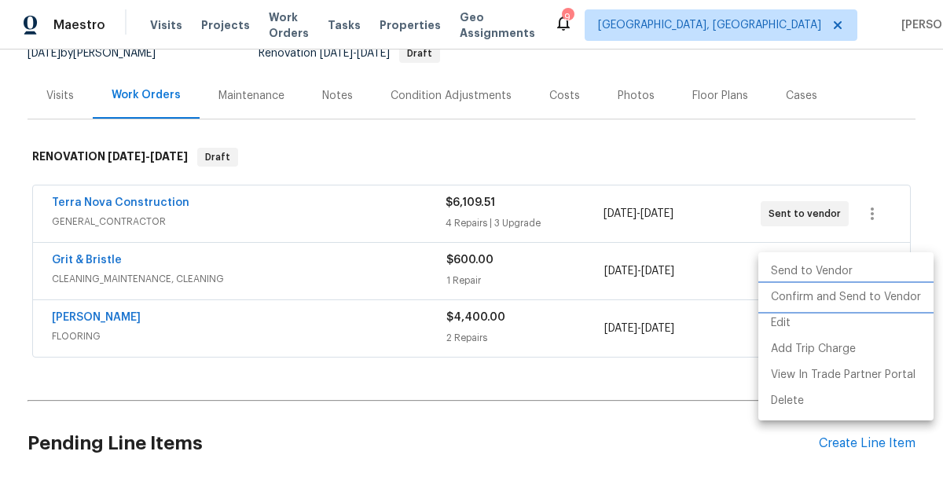
click at [832, 301] on li "Confirm and Send to Vendor" at bounding box center [846, 298] width 175 height 26
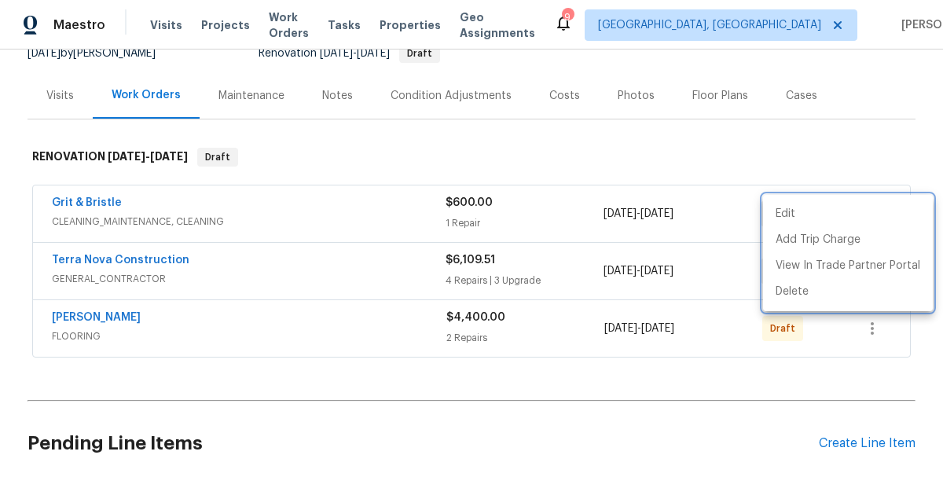
click at [880, 328] on div at bounding box center [471, 238] width 943 height 477
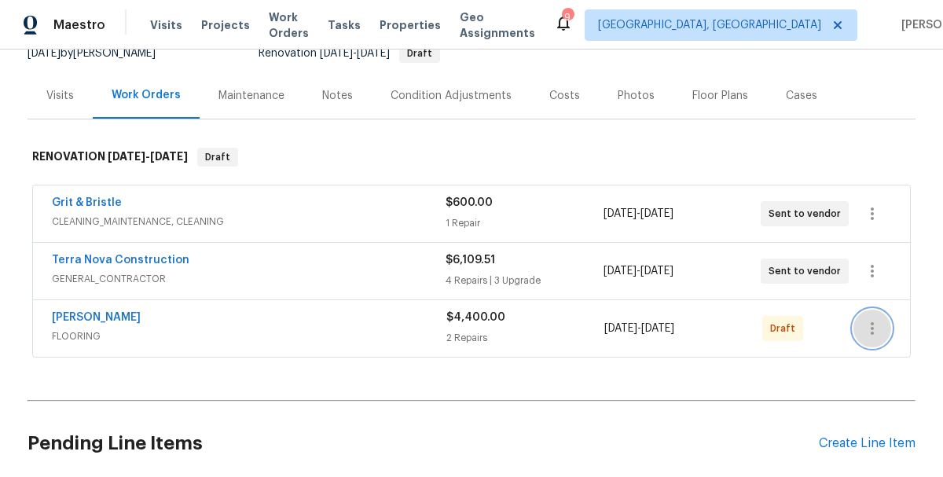
click at [873, 329] on icon "button" at bounding box center [872, 328] width 3 height 13
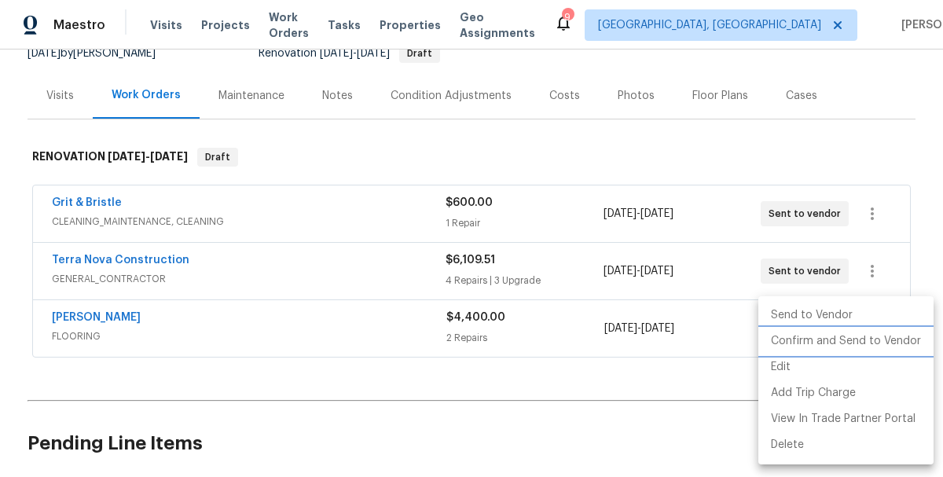
click at [851, 342] on li "Confirm and Send to Vendor" at bounding box center [846, 342] width 175 height 26
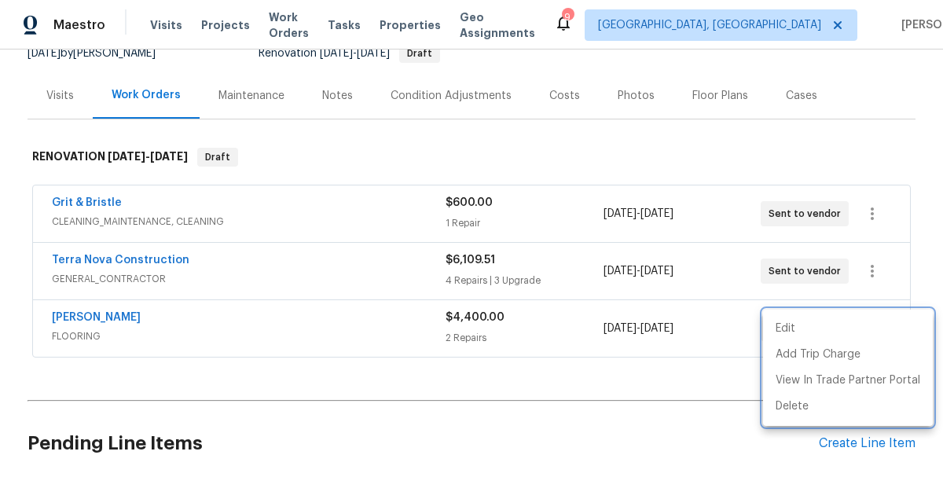
click at [358, 440] on div at bounding box center [471, 238] width 943 height 477
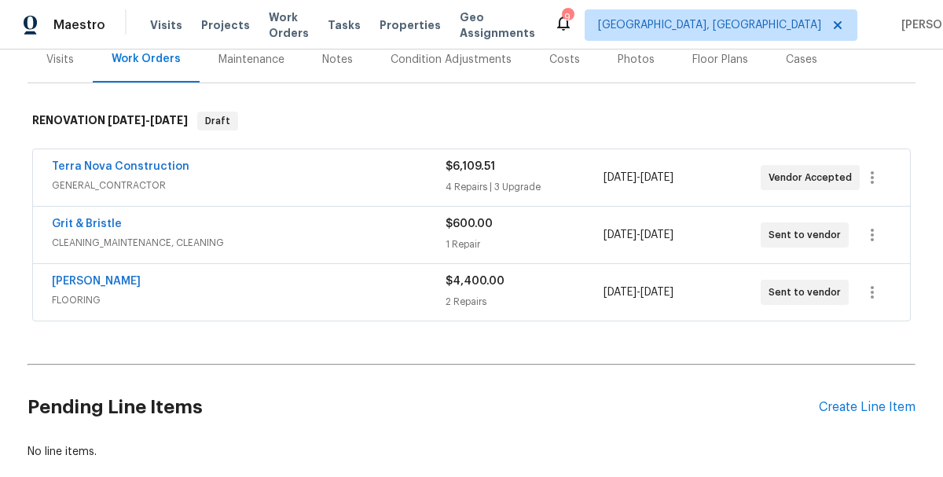
scroll to position [214, 0]
